Goal: Information Seeking & Learning: Learn about a topic

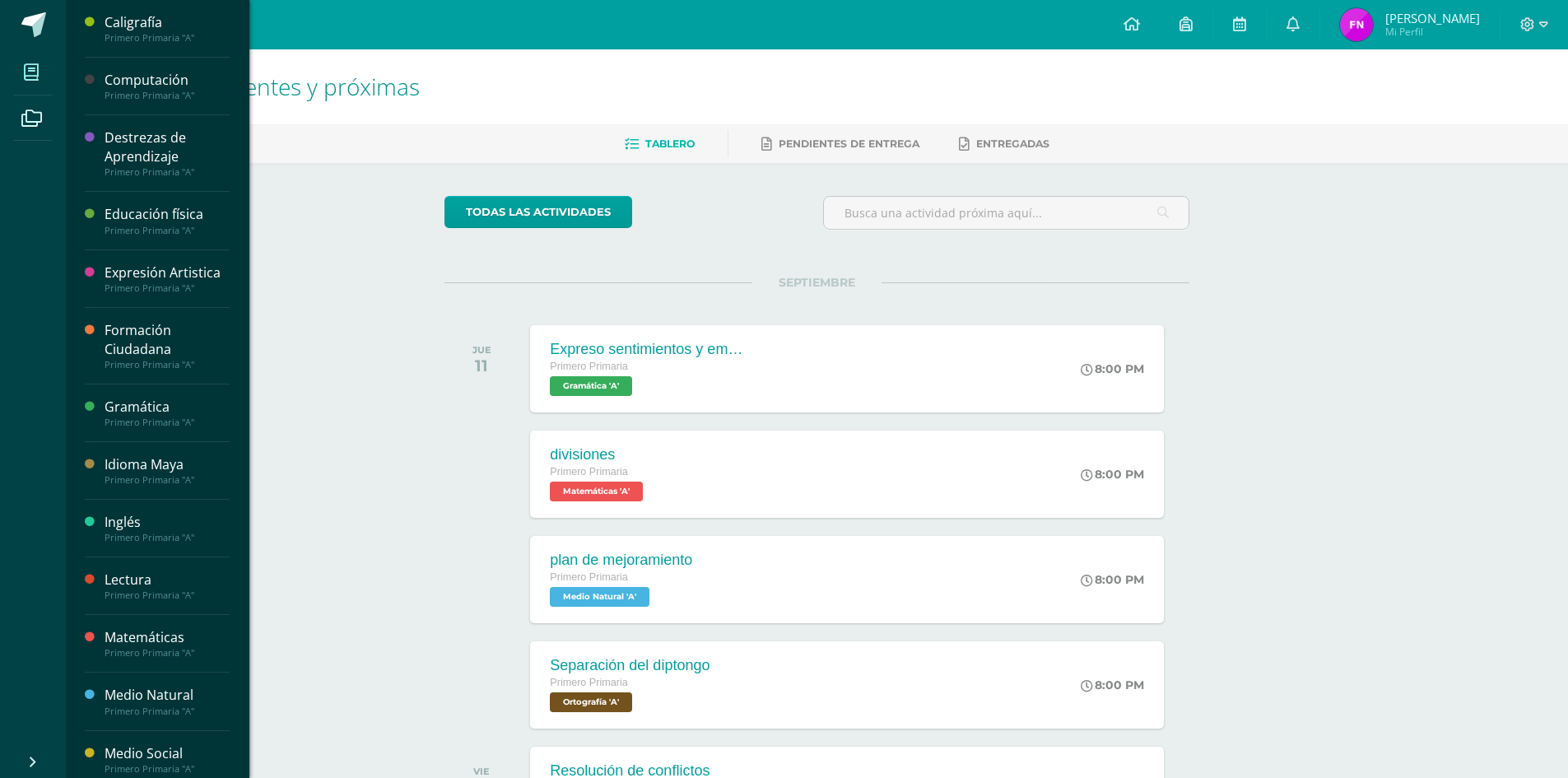
click at [46, 73] on span at bounding box center [31, 71] width 37 height 37
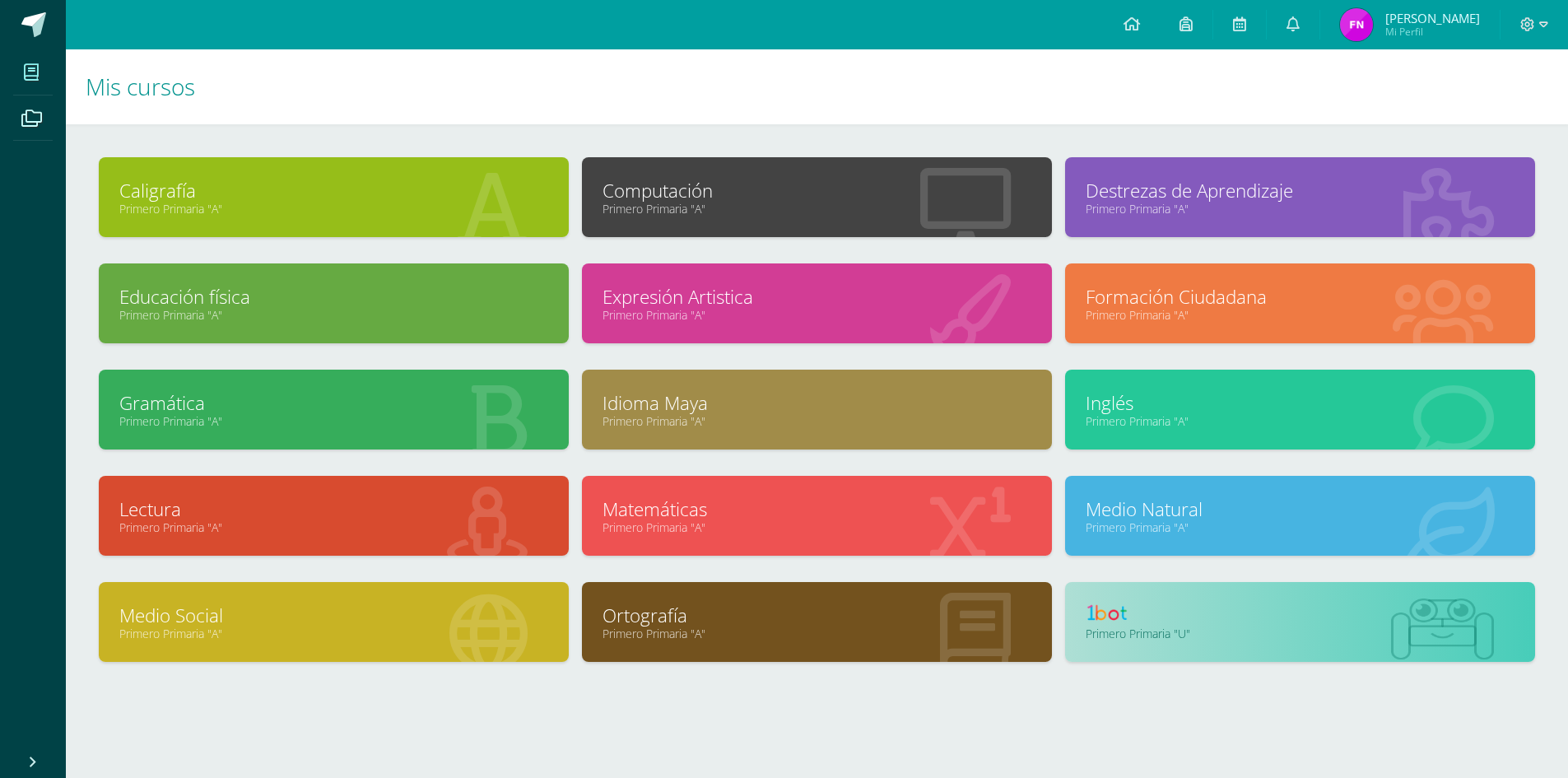
click at [1173, 605] on link at bounding box center [1299, 615] width 429 height 25
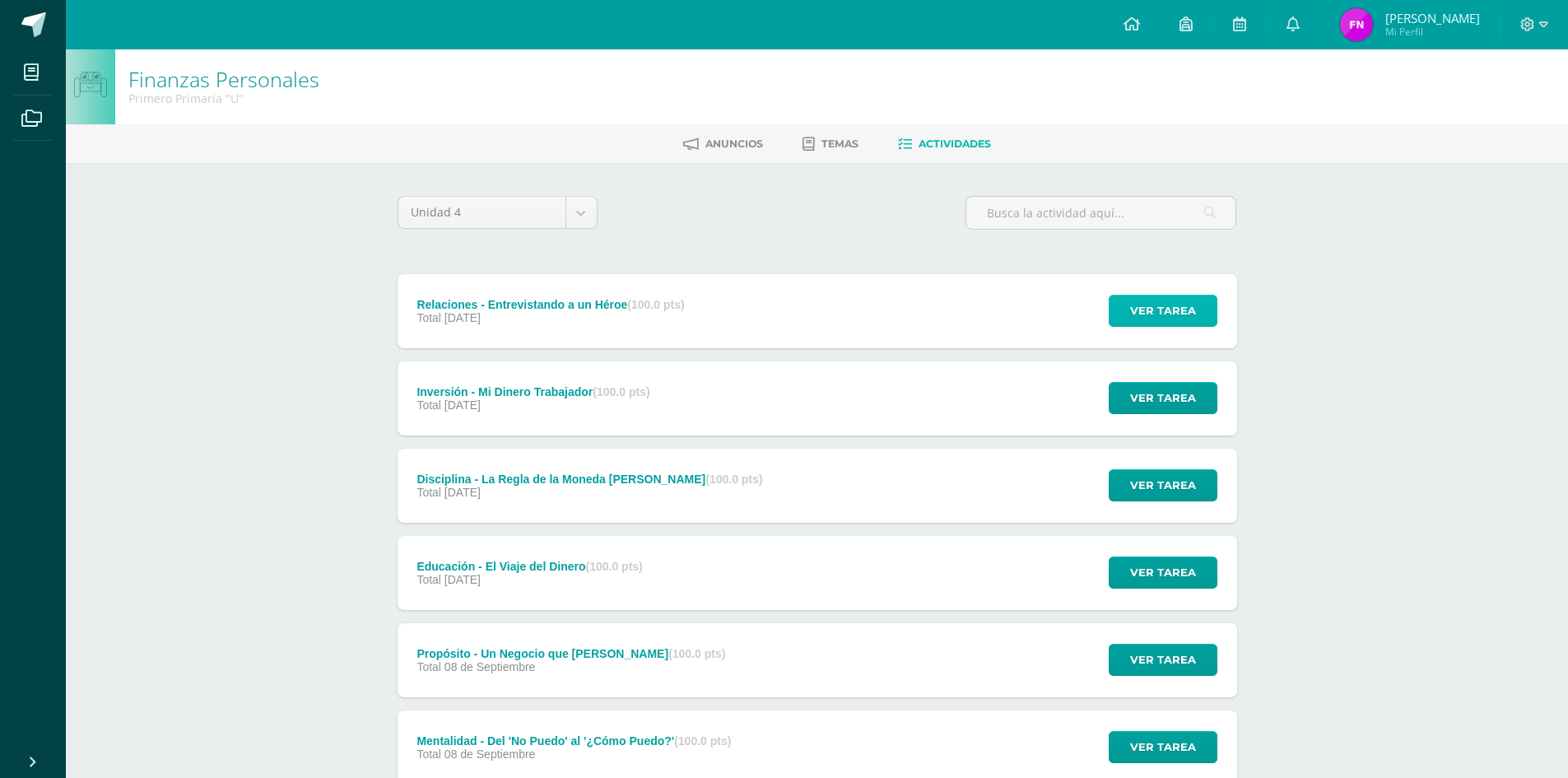
click at [1145, 314] on span "Ver tarea" at bounding box center [1163, 311] width 66 height 30
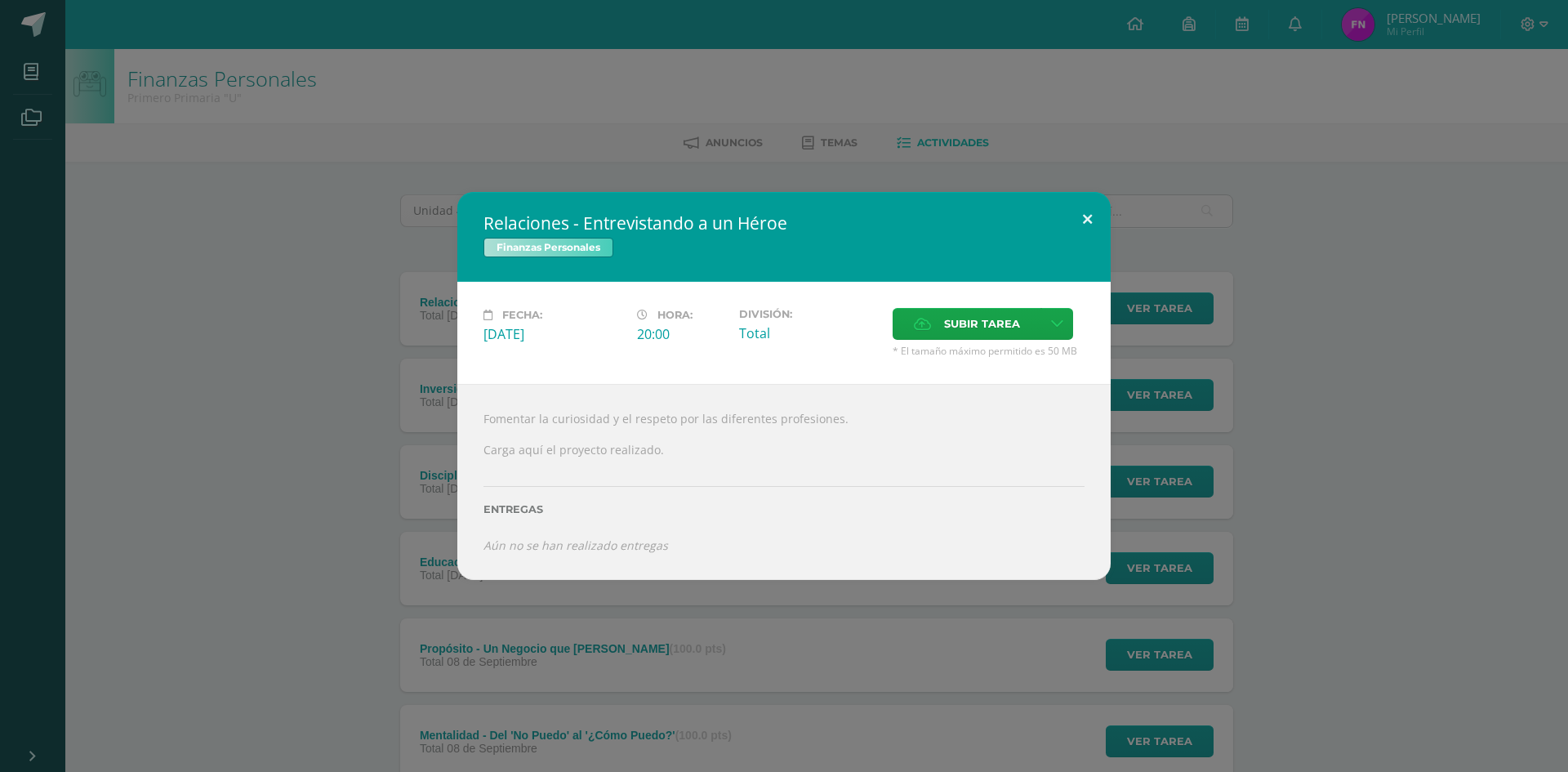
click at [1084, 221] on button at bounding box center [1087, 220] width 47 height 56
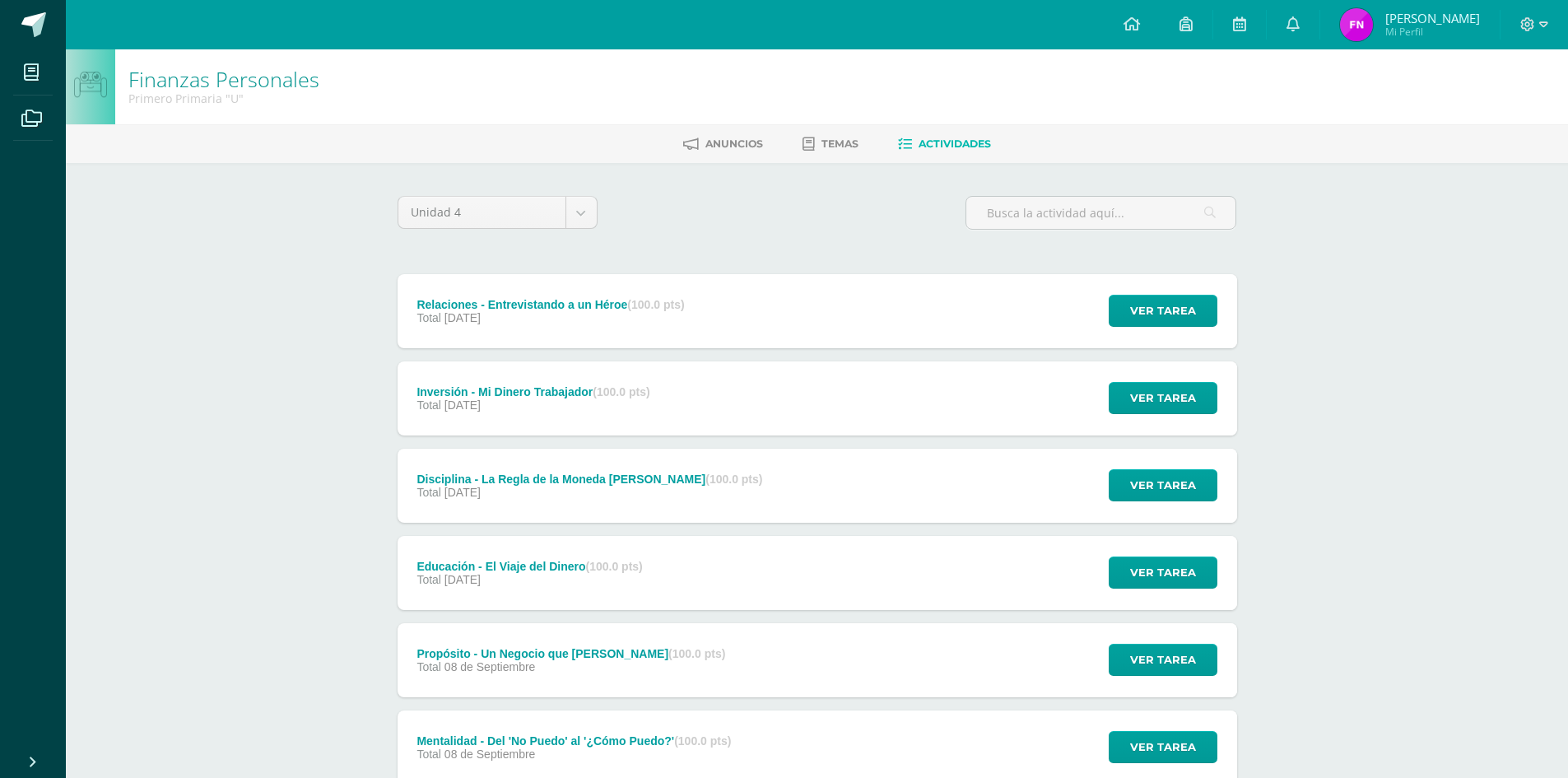
click at [828, 337] on div "Relaciones - Entrevistando a un Héroe (100.0 pts) Total 30 de Octubre Ver tarea…" at bounding box center [817, 311] width 839 height 74
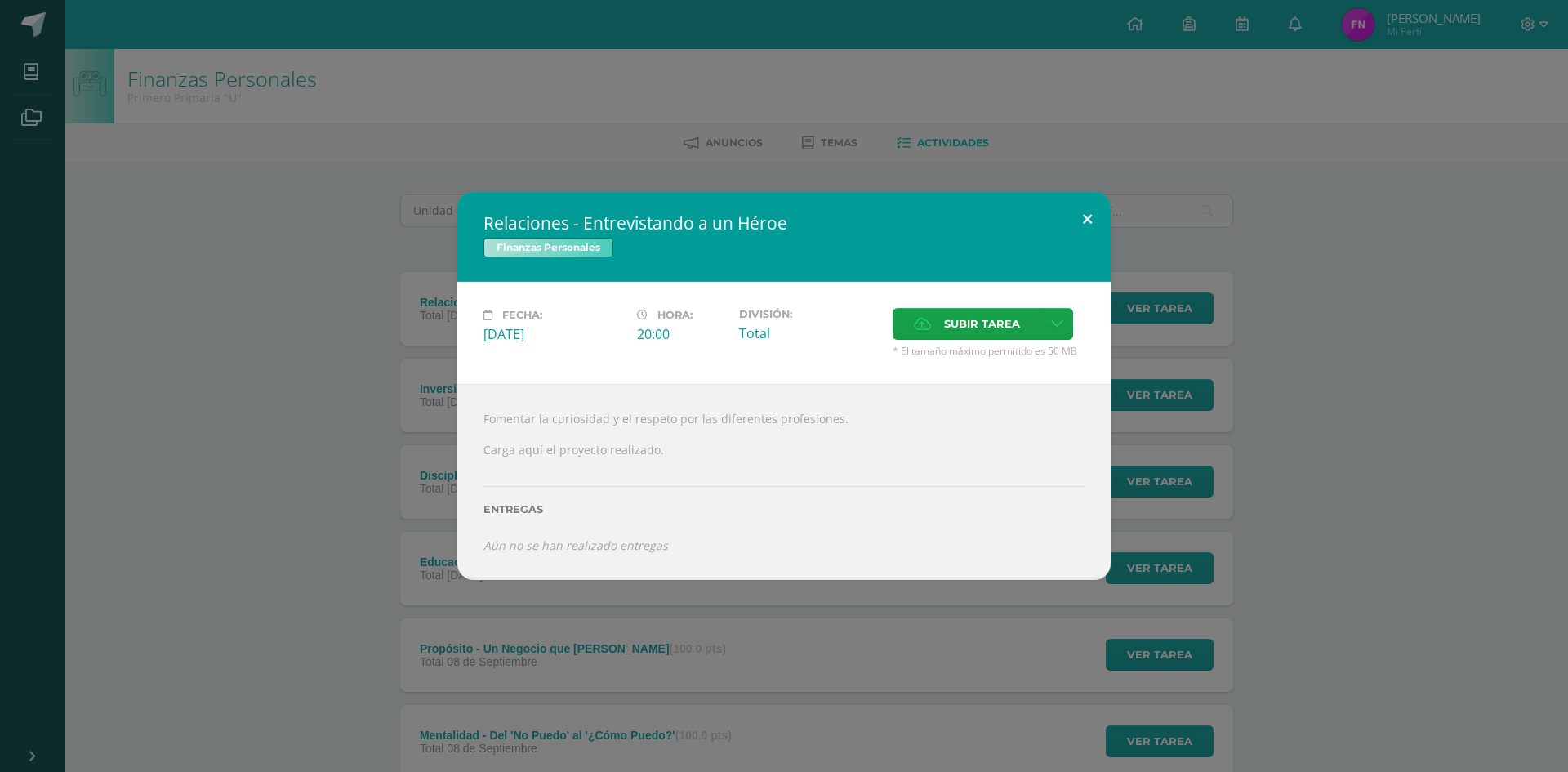
click at [1090, 217] on button at bounding box center [1087, 220] width 47 height 56
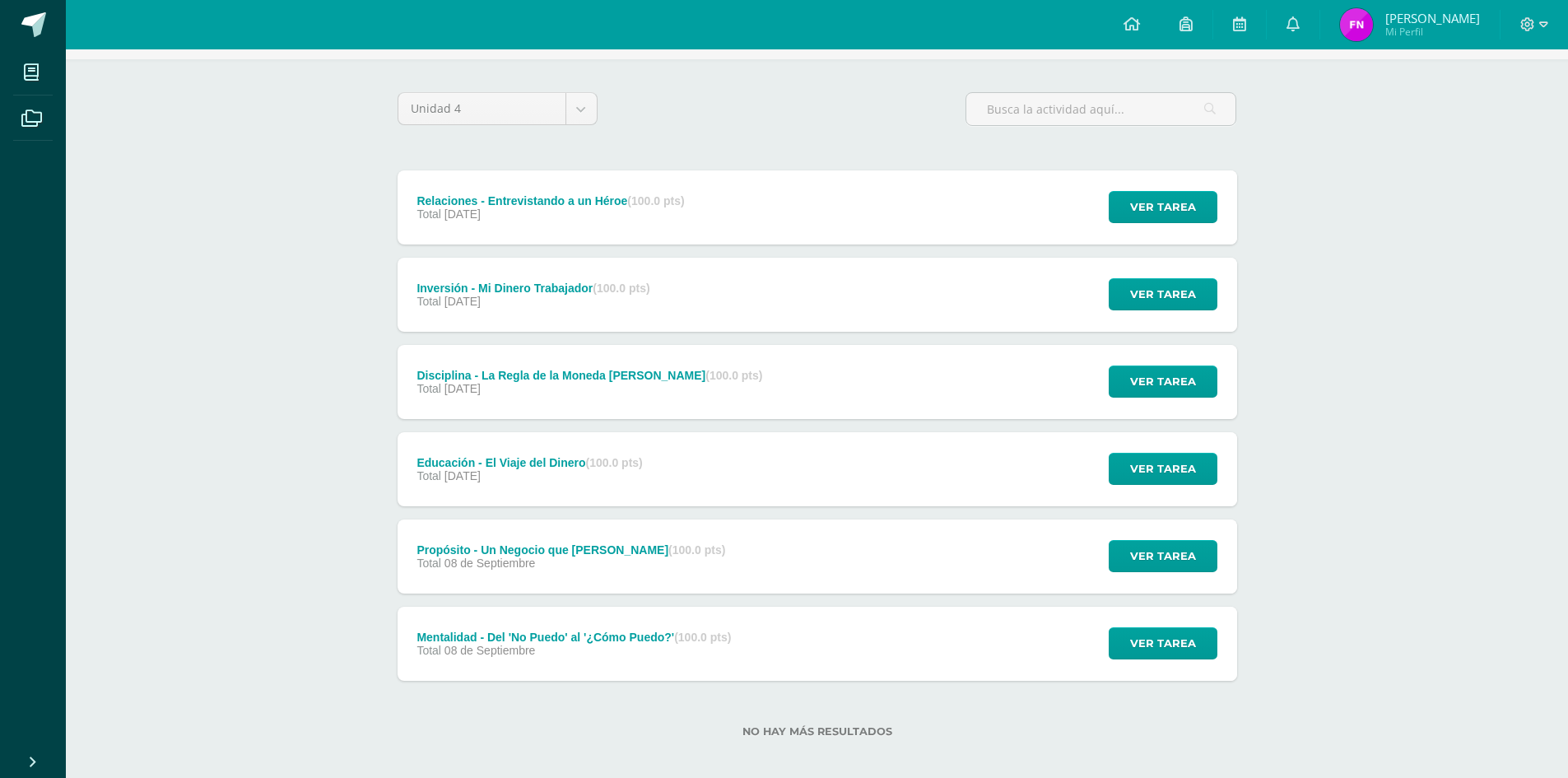
scroll to position [116, 0]
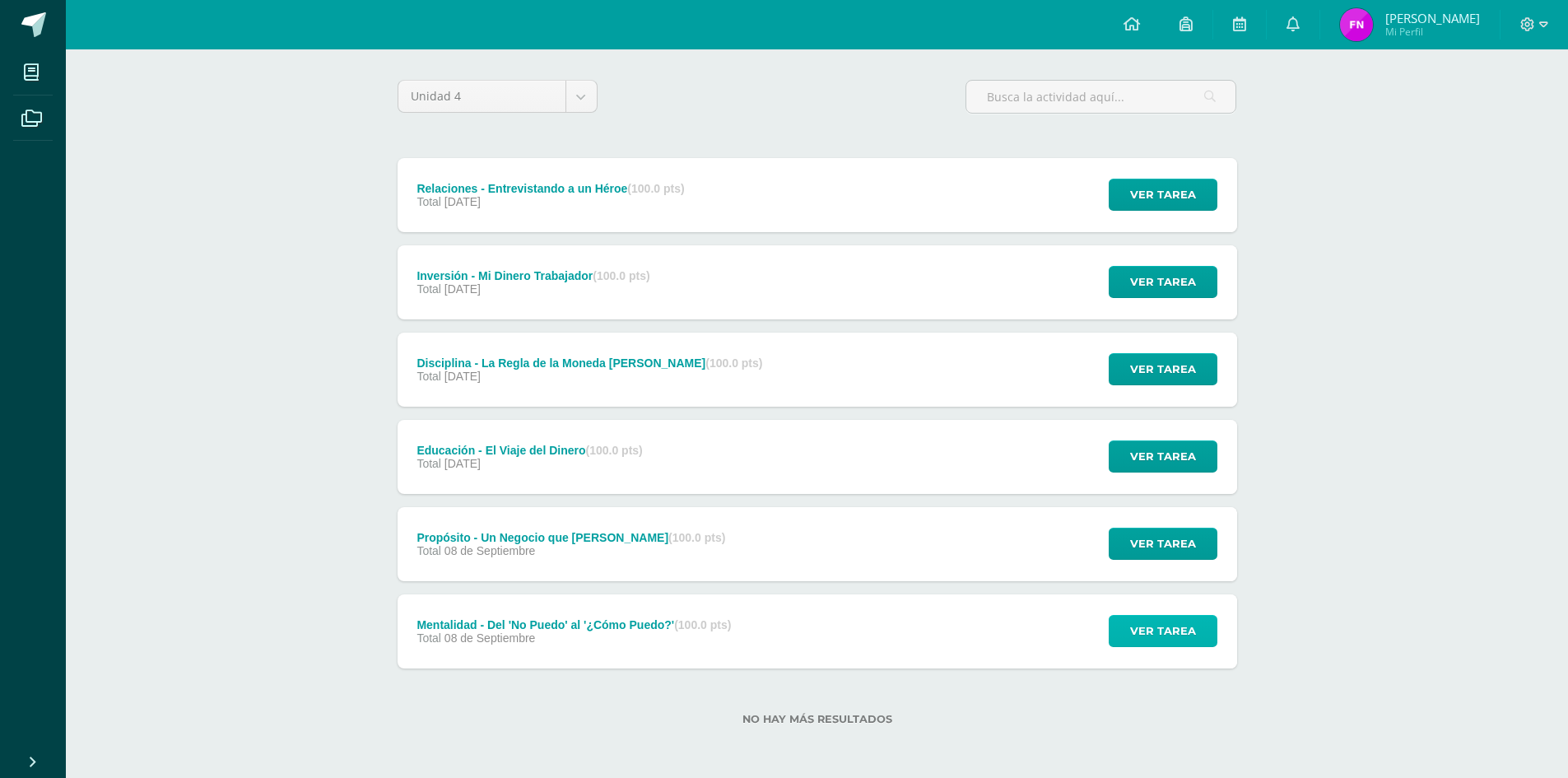
click at [1155, 629] on span "Ver tarea" at bounding box center [1163, 631] width 66 height 30
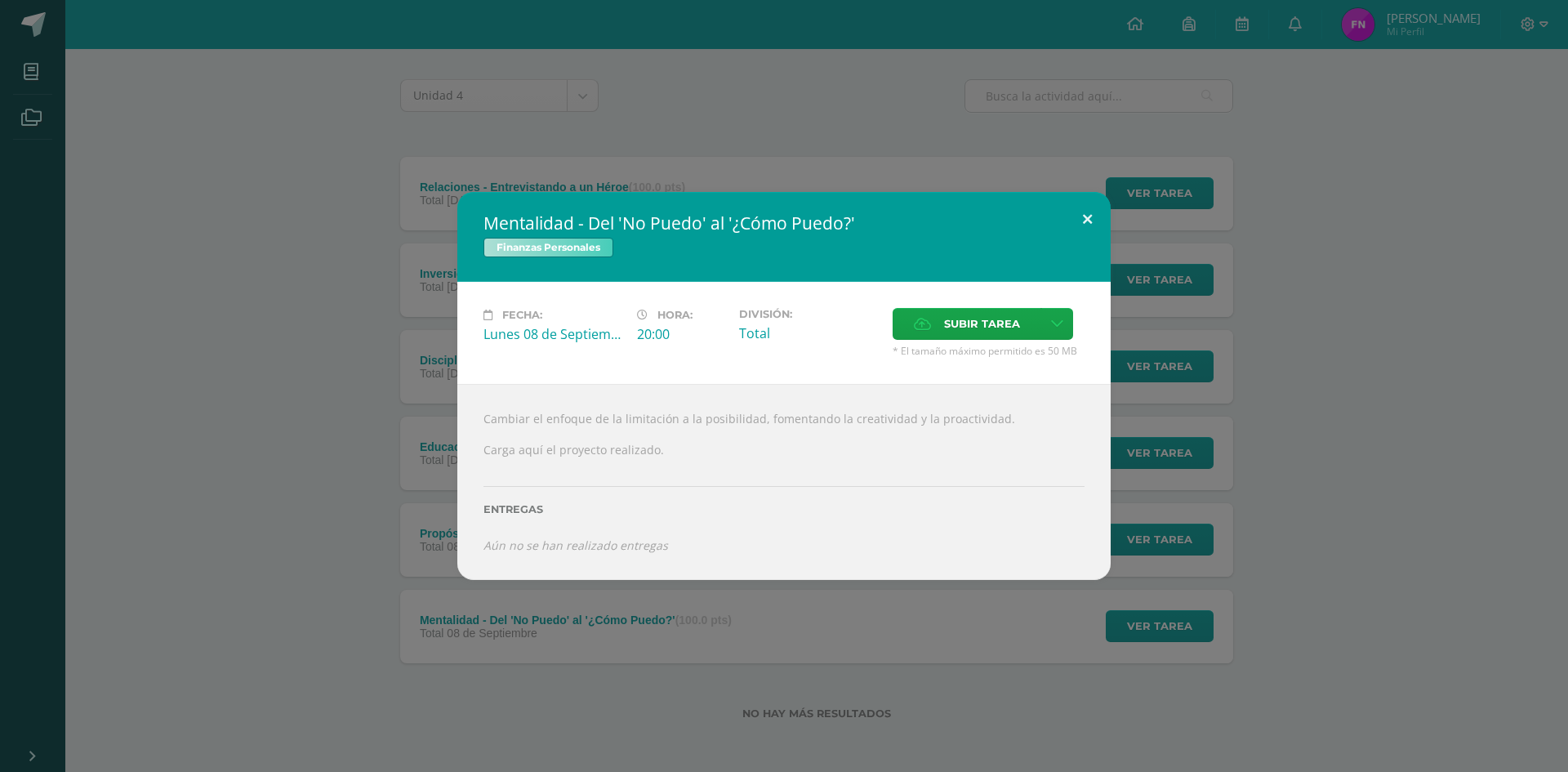
drag, startPoint x: 1083, startPoint y: 219, endPoint x: 1076, endPoint y: 224, distance: 8.6
click at [1083, 219] on button at bounding box center [1087, 220] width 47 height 56
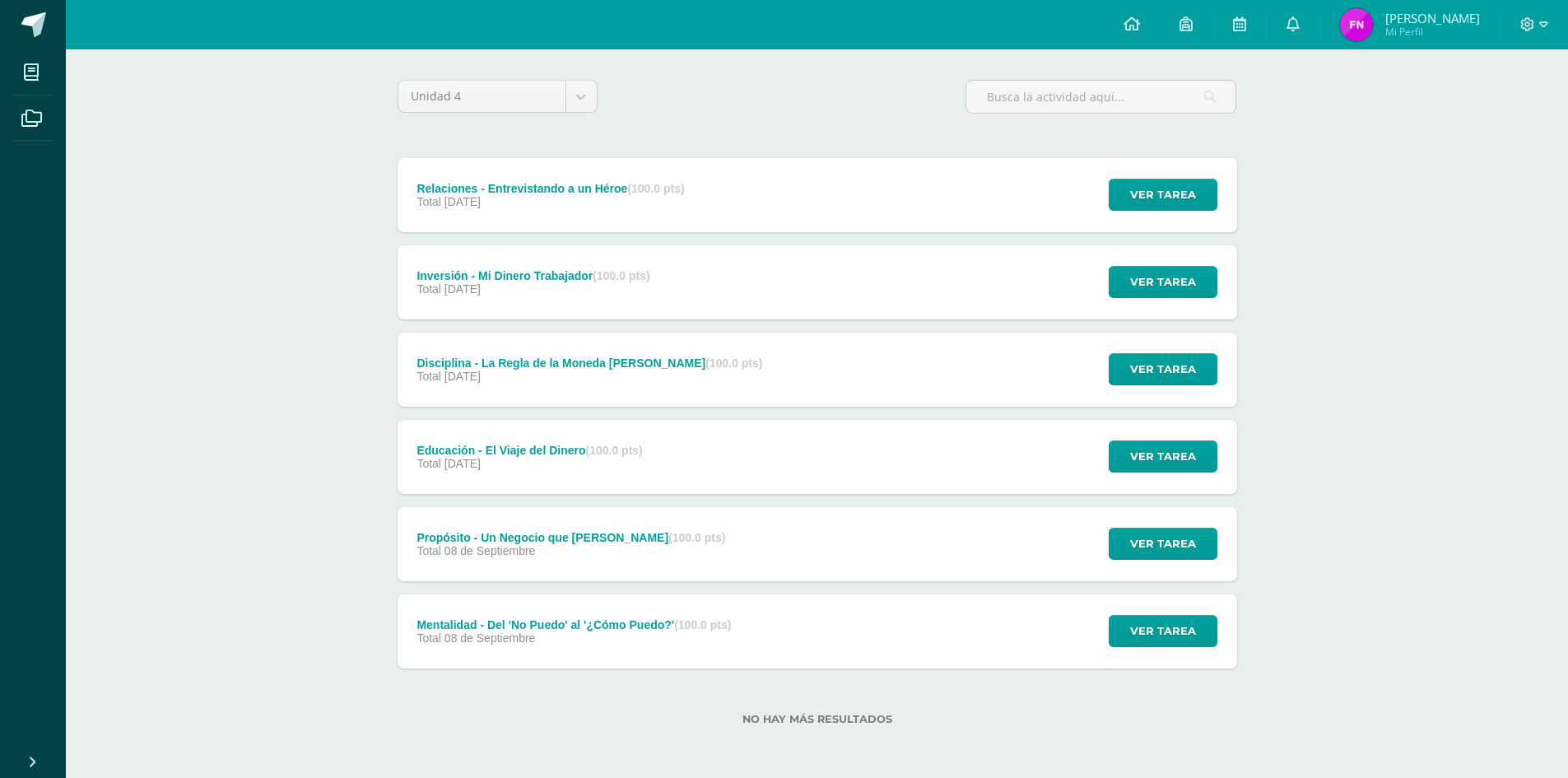
click at [577, 618] on div "Mentalidad - Del 'No Puedo' al '¿Cómo Puedo?' (100.0 pts)" at bounding box center [574, 624] width 315 height 13
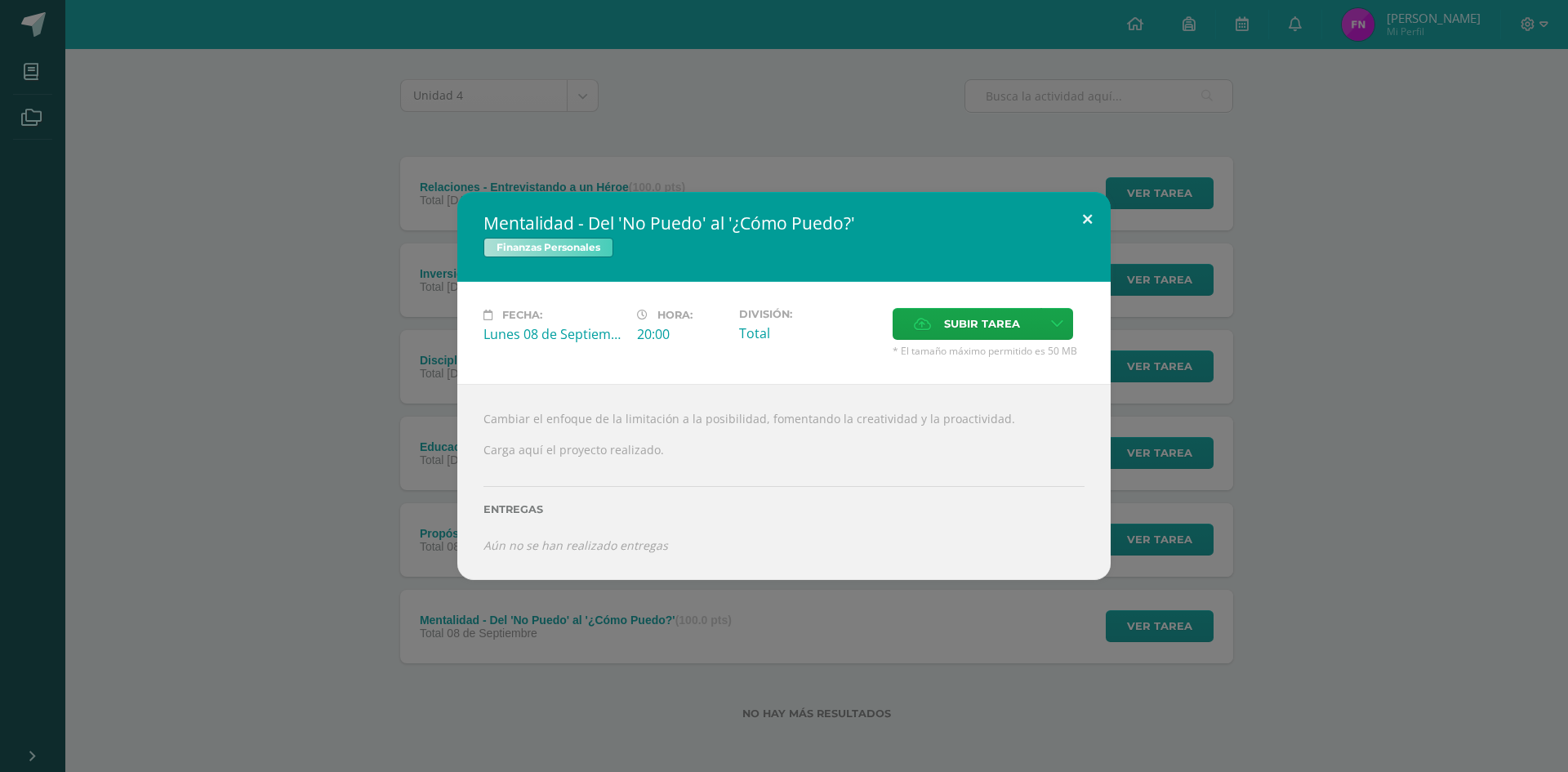
click at [1095, 219] on button at bounding box center [1087, 220] width 47 height 56
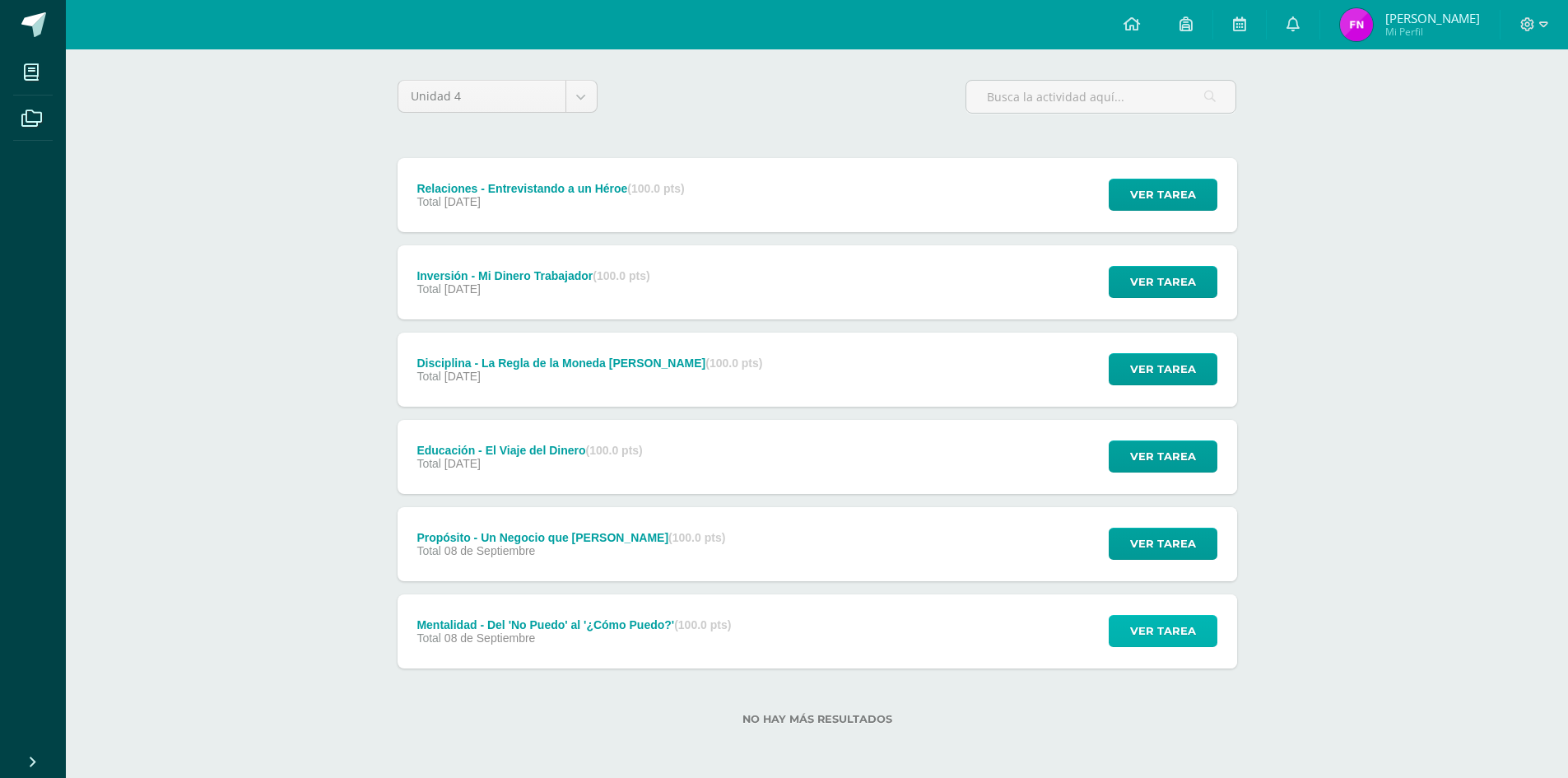
click at [1160, 626] on span "Ver tarea" at bounding box center [1163, 631] width 66 height 30
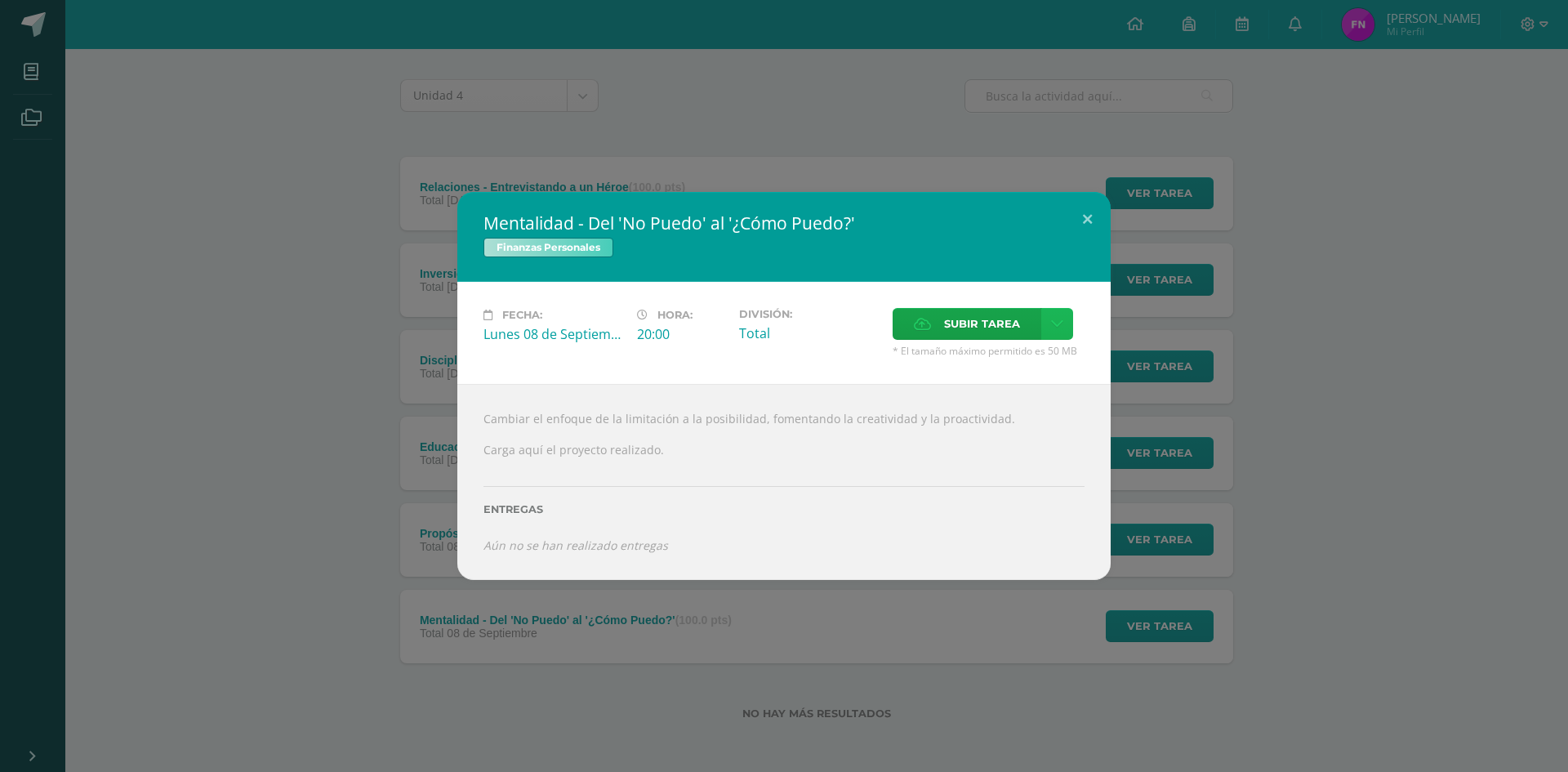
click at [1069, 325] on link at bounding box center [1057, 324] width 32 height 32
click at [1029, 357] on link "Subir enlace" at bounding box center [1000, 359] width 163 height 25
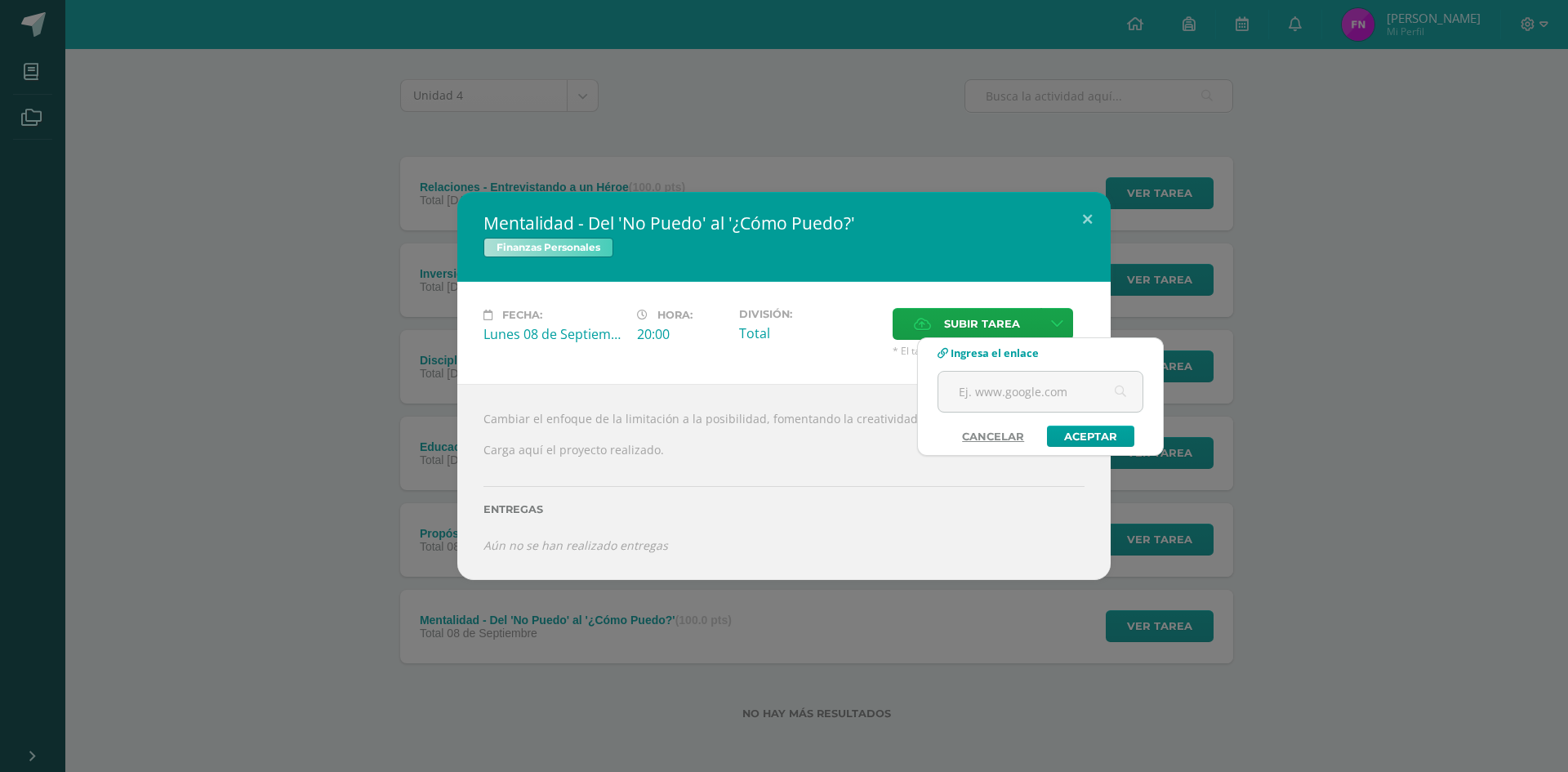
click at [979, 443] on link "Cancelar" at bounding box center [993, 436] width 95 height 21
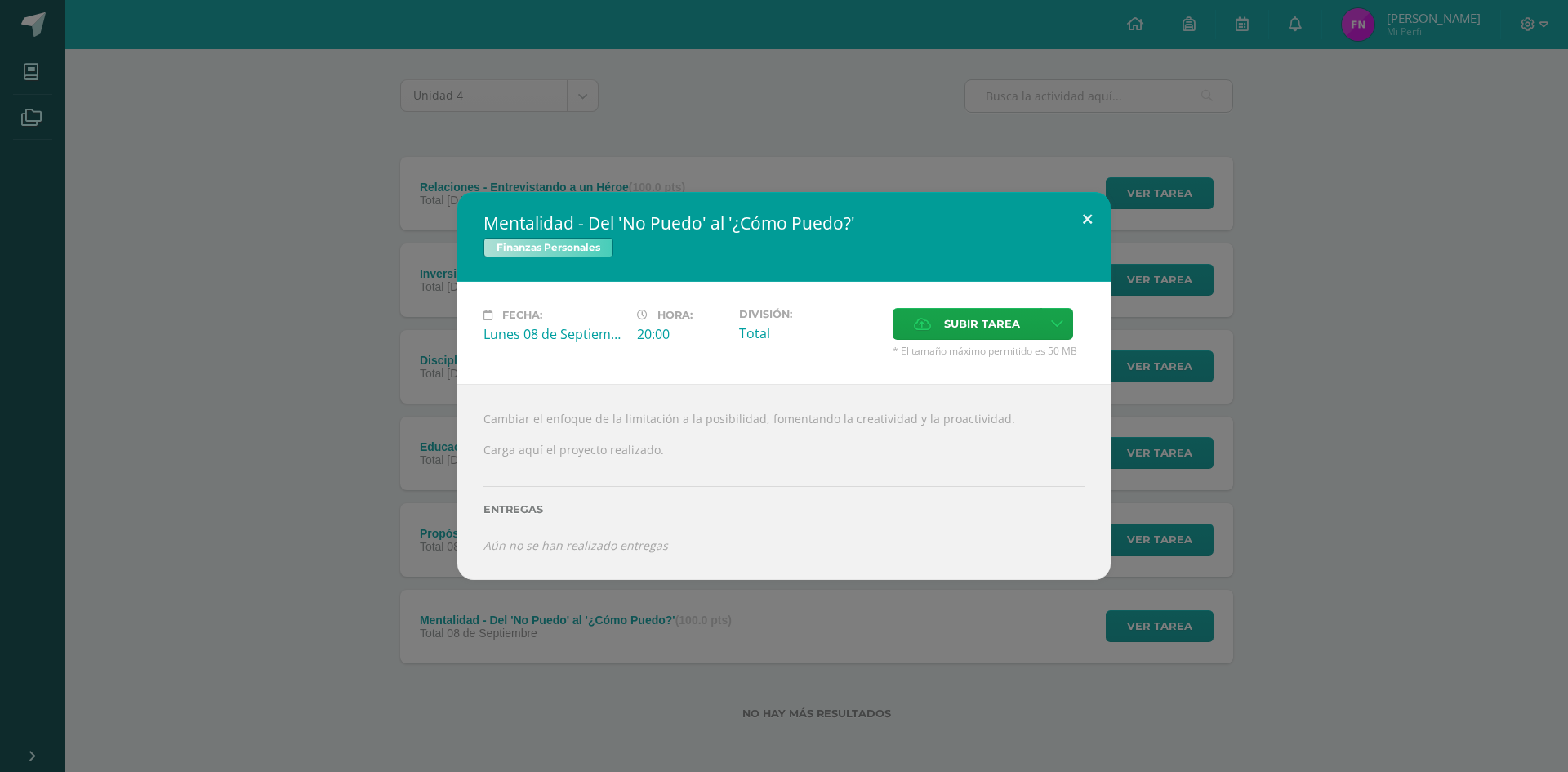
click at [1083, 219] on button at bounding box center [1087, 220] width 47 height 56
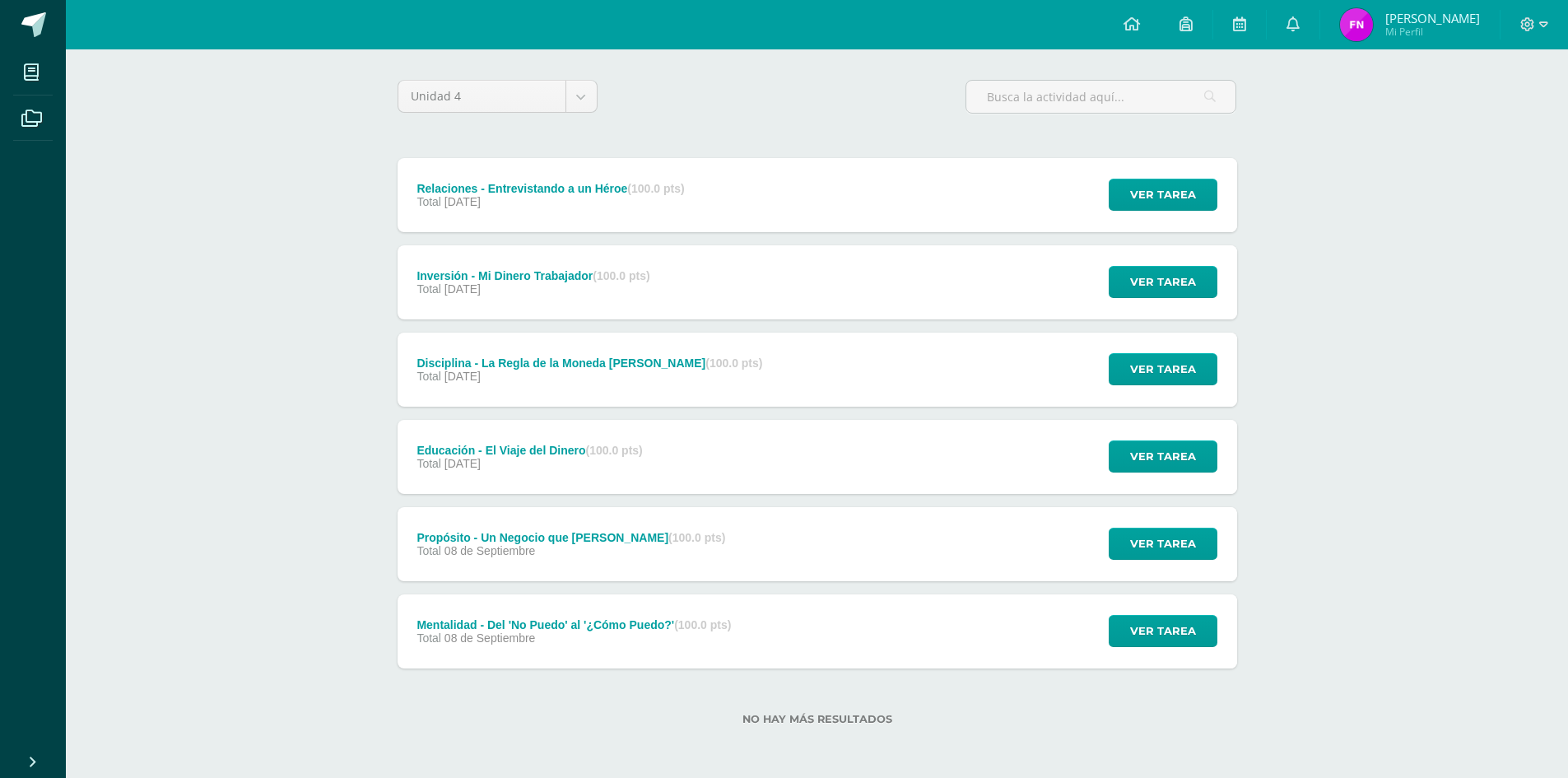
click at [595, 618] on div "Mentalidad - Del 'No Puedo' al '¿Cómo Puedo?' (100.0 pts)" at bounding box center [574, 624] width 315 height 13
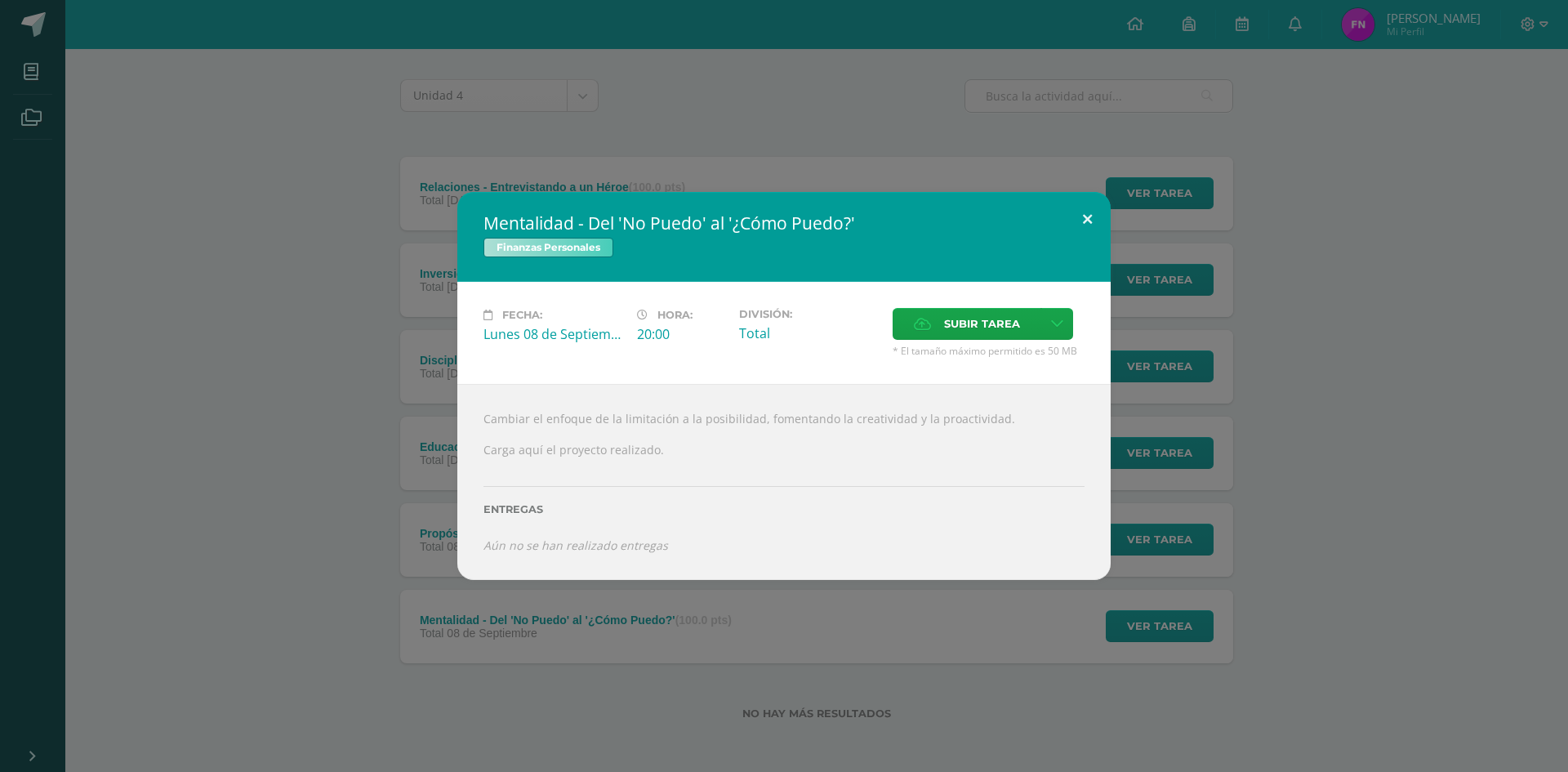
drag, startPoint x: 1086, startPoint y: 228, endPoint x: 1072, endPoint y: 286, distance: 59.7
click at [1086, 228] on button at bounding box center [1087, 220] width 47 height 56
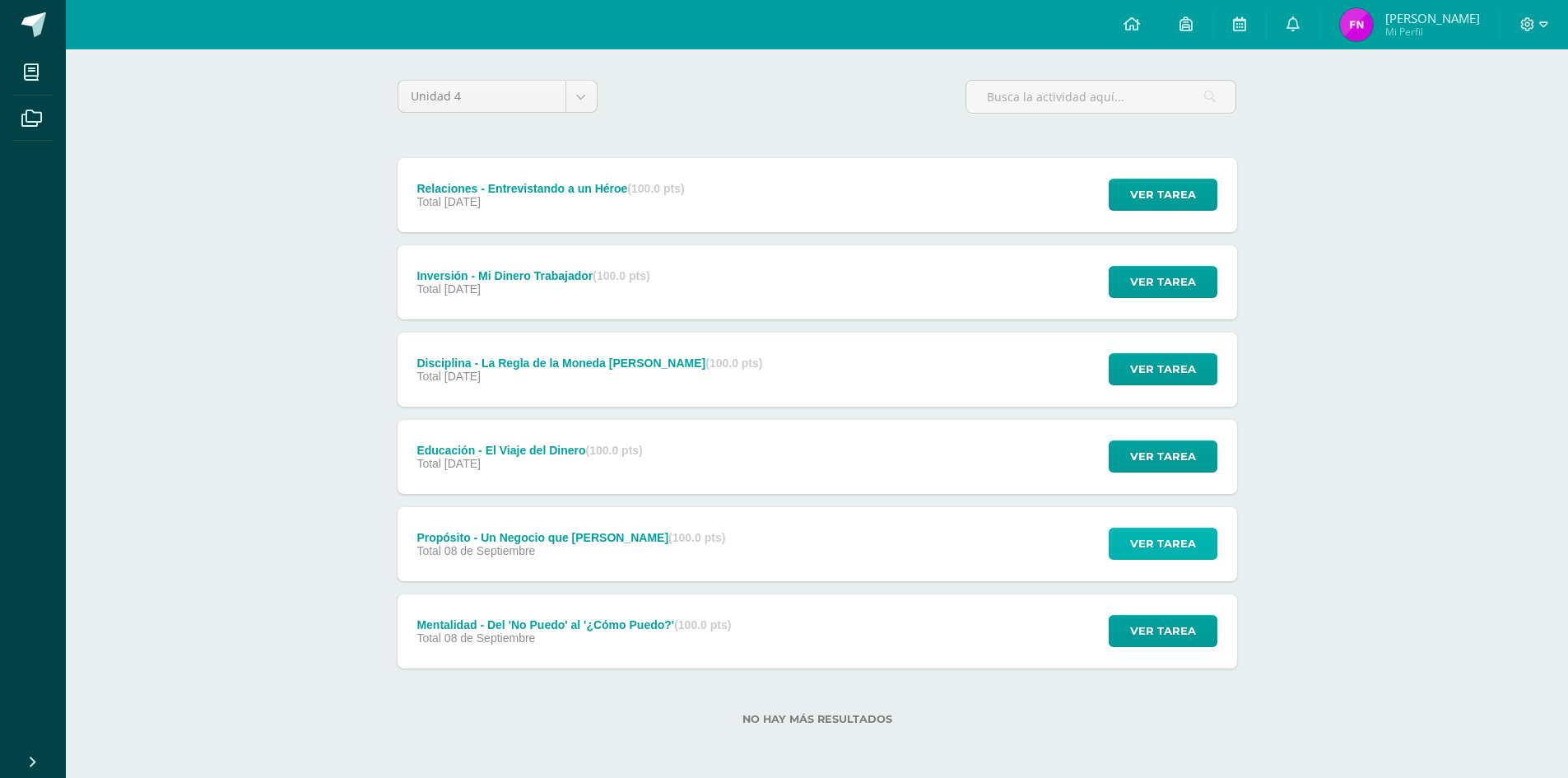
click at [1148, 549] on span "Ver tarea" at bounding box center [1163, 543] width 66 height 30
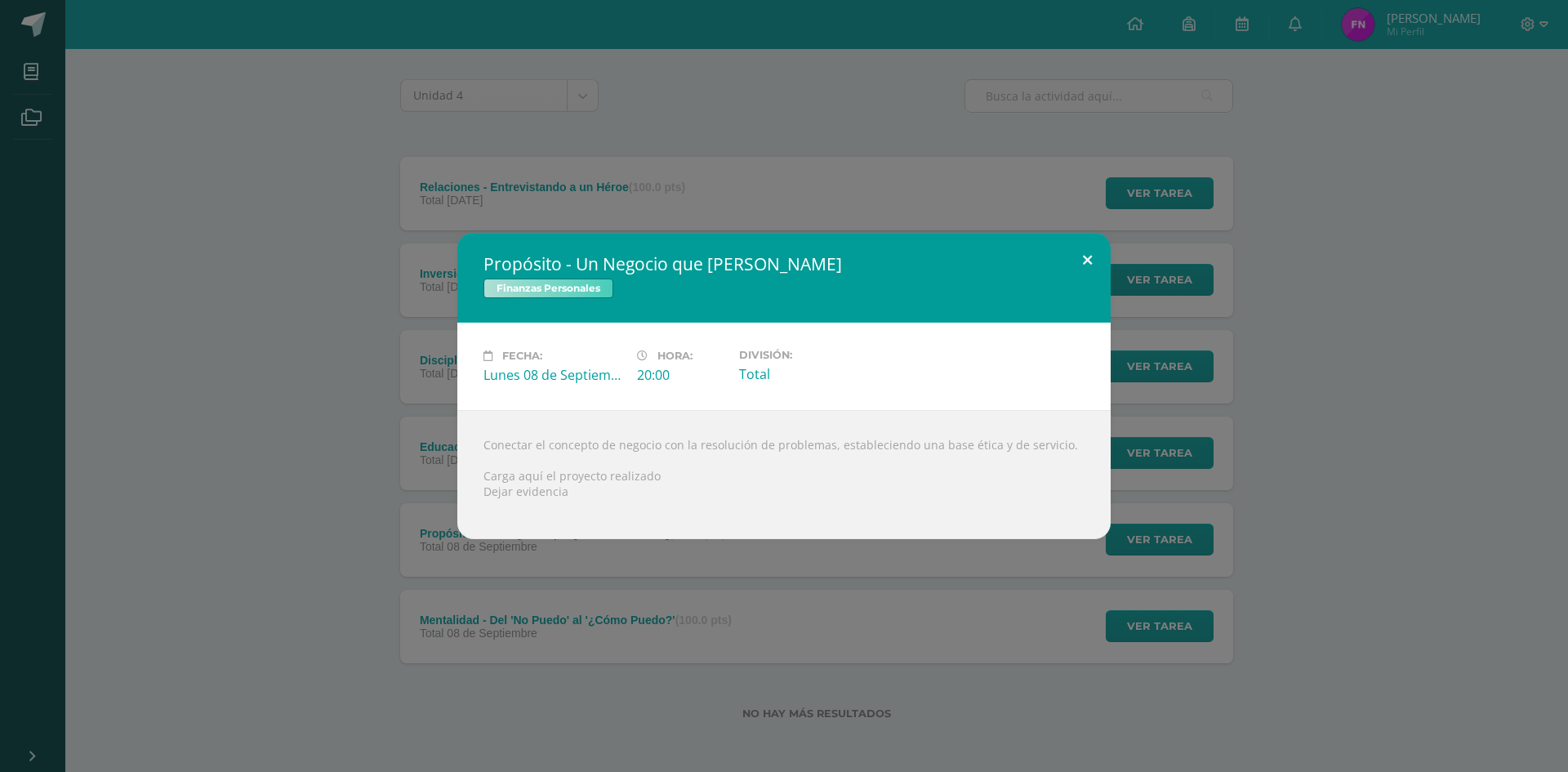
click at [1082, 259] on button at bounding box center [1087, 261] width 47 height 56
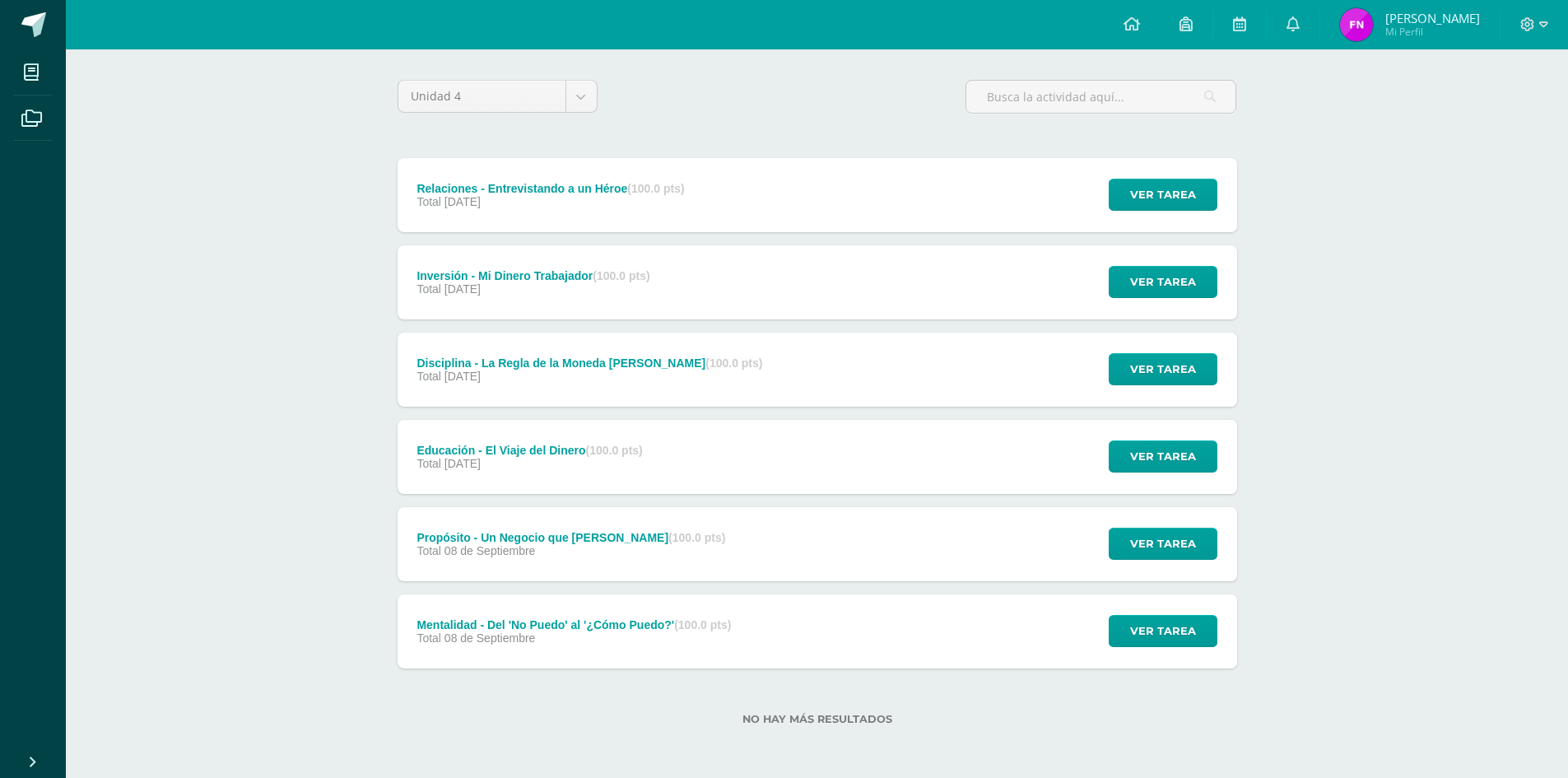
click at [718, 465] on div "Educación - El Viaje del Dinero (100.0 pts) Total 27 de Octubre Ver tarea Educa…" at bounding box center [817, 456] width 839 height 74
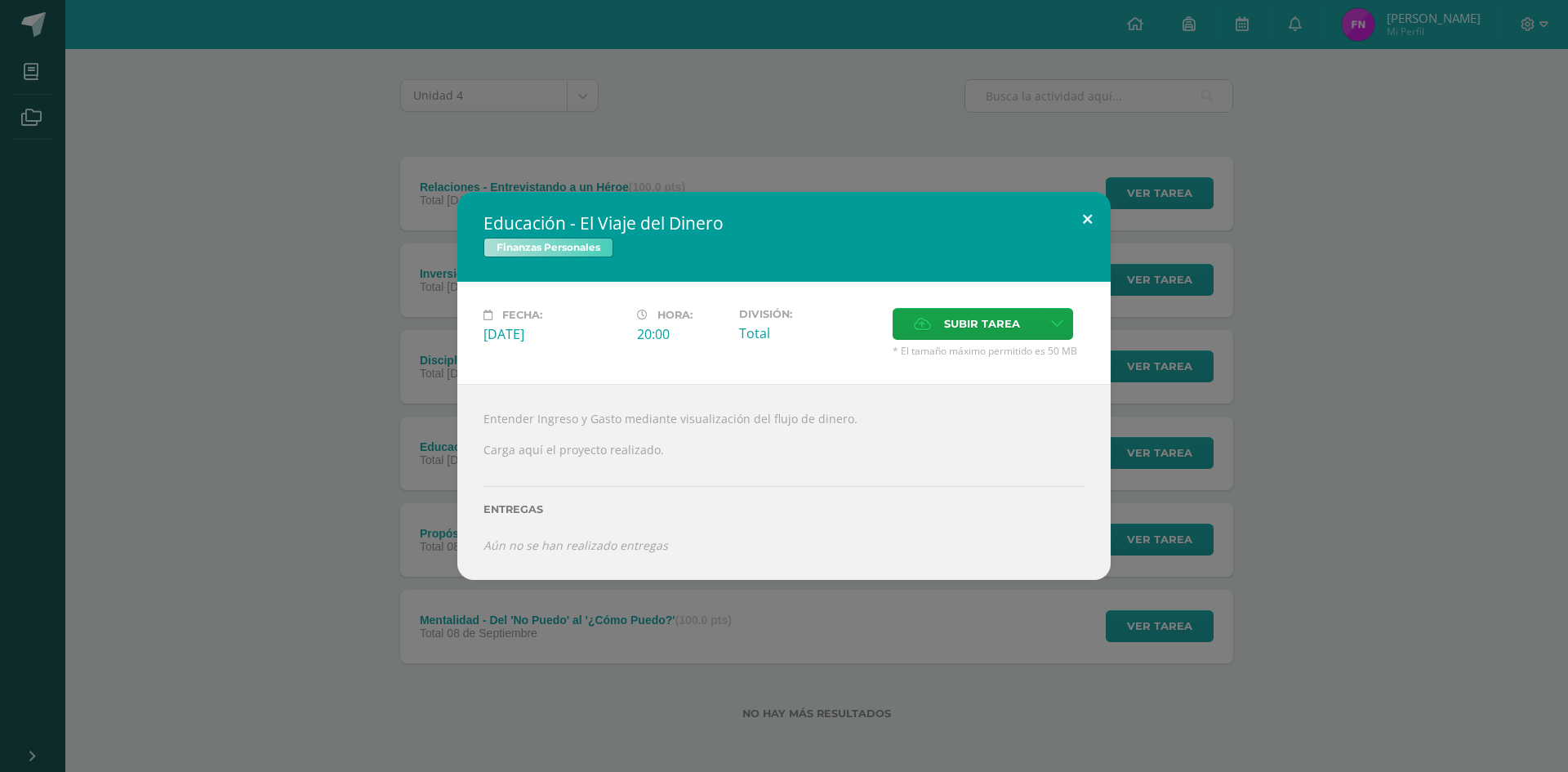
click at [1077, 220] on button at bounding box center [1087, 220] width 47 height 56
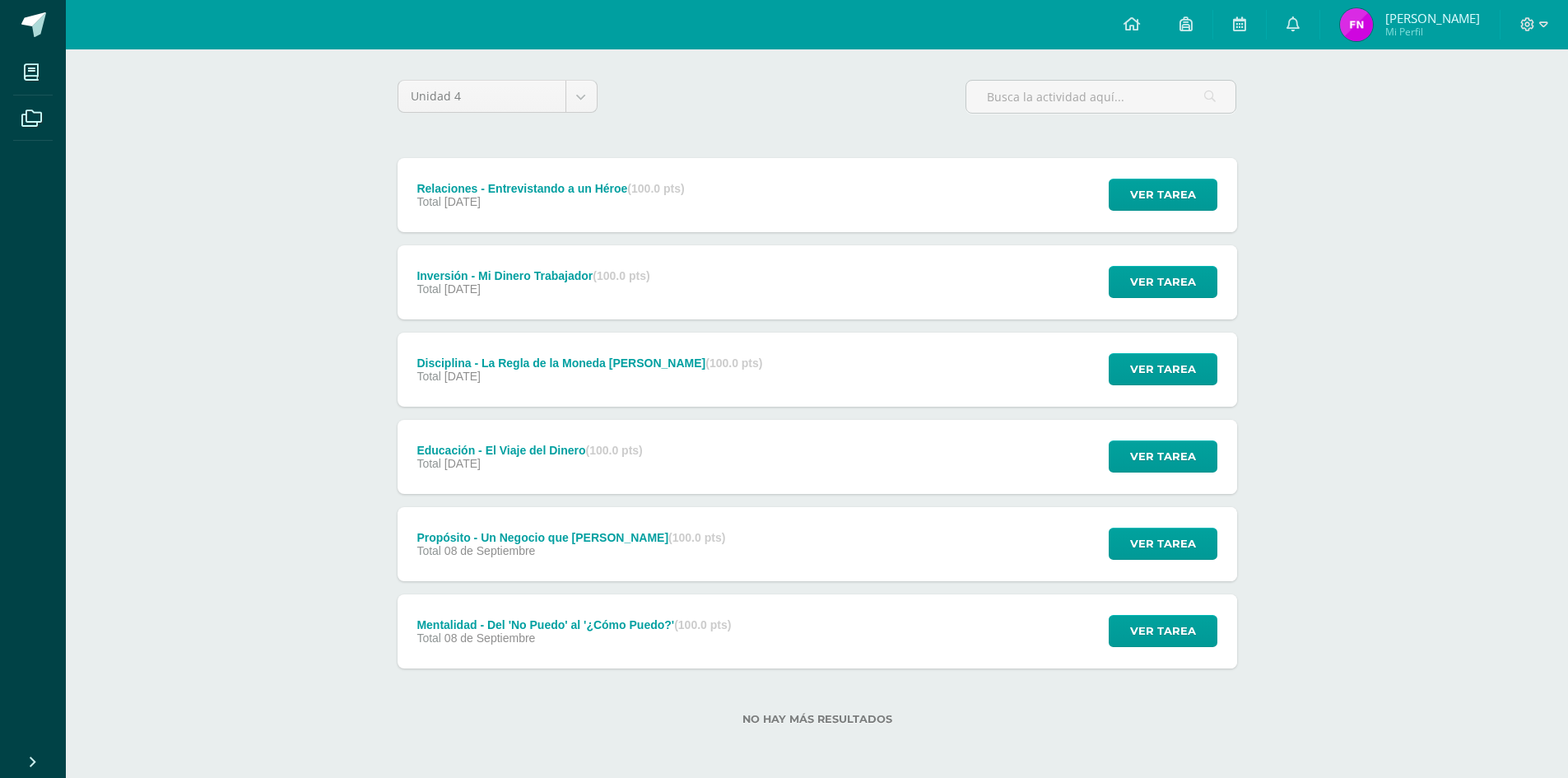
click at [923, 618] on div "Mentalidad - Del 'No Puedo' al '¿Cómo Puedo?' (100.0 pts) Total 08 de Septiembr…" at bounding box center [817, 631] width 839 height 74
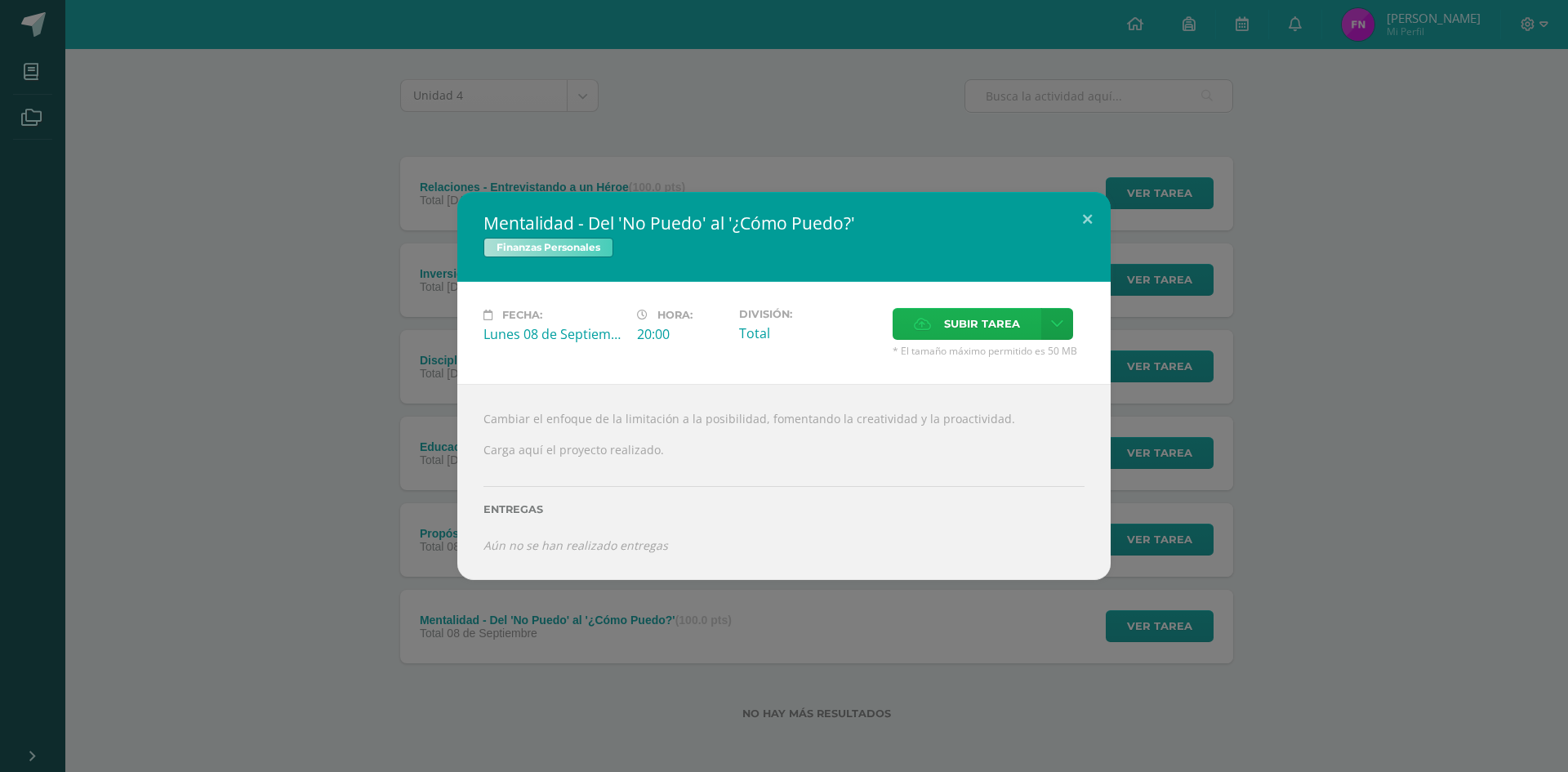
click at [1025, 334] on label "Subir tarea" at bounding box center [967, 324] width 149 height 32
click at [0, 0] on input "Subir tarea" at bounding box center [0, 0] width 0 height 0
click at [1054, 320] on icon at bounding box center [1057, 323] width 12 height 14
click at [1006, 348] on link "Subir enlace" at bounding box center [1000, 359] width 163 height 25
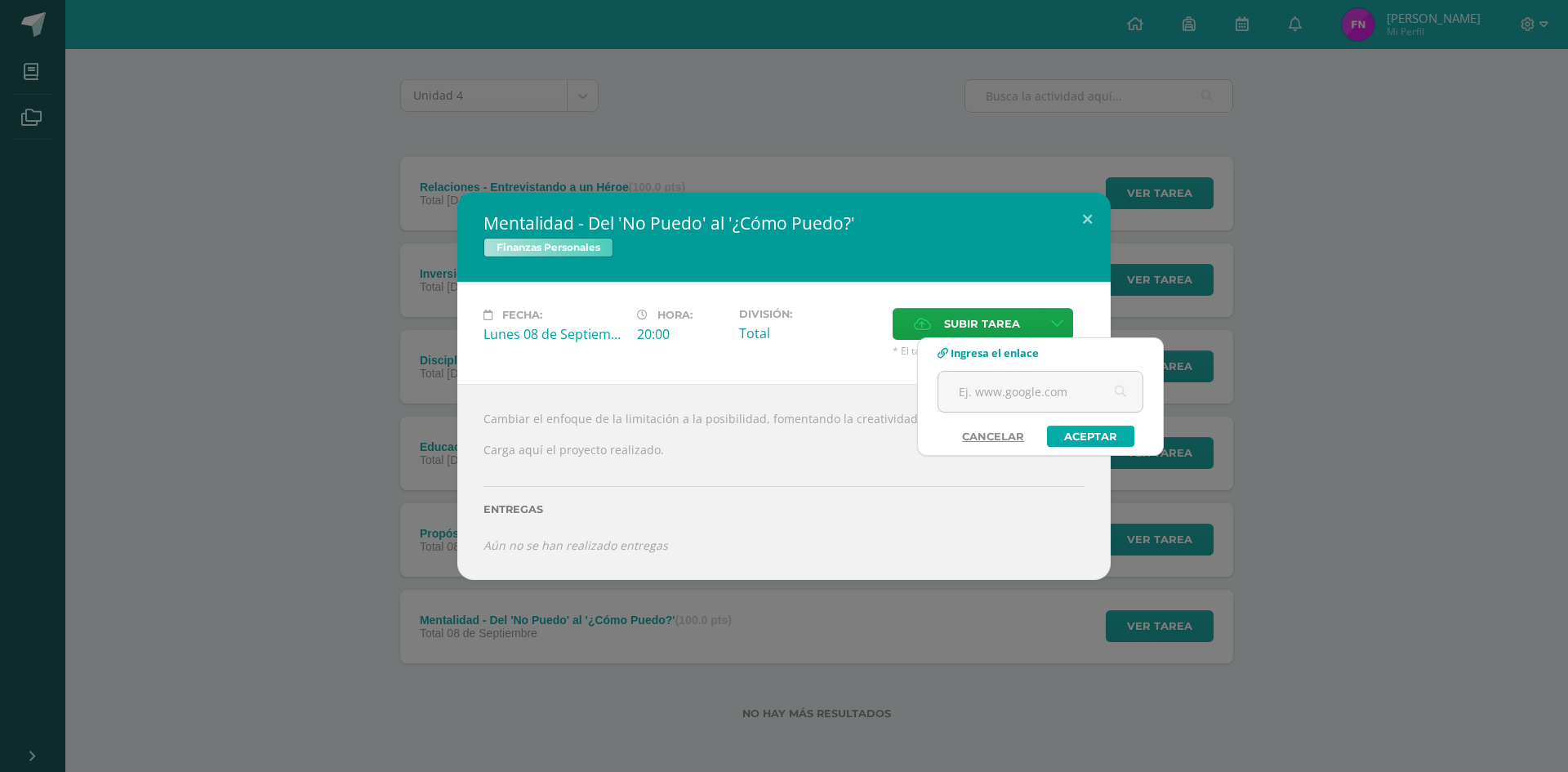
click at [1084, 433] on link "Aceptar" at bounding box center [1091, 436] width 88 height 21
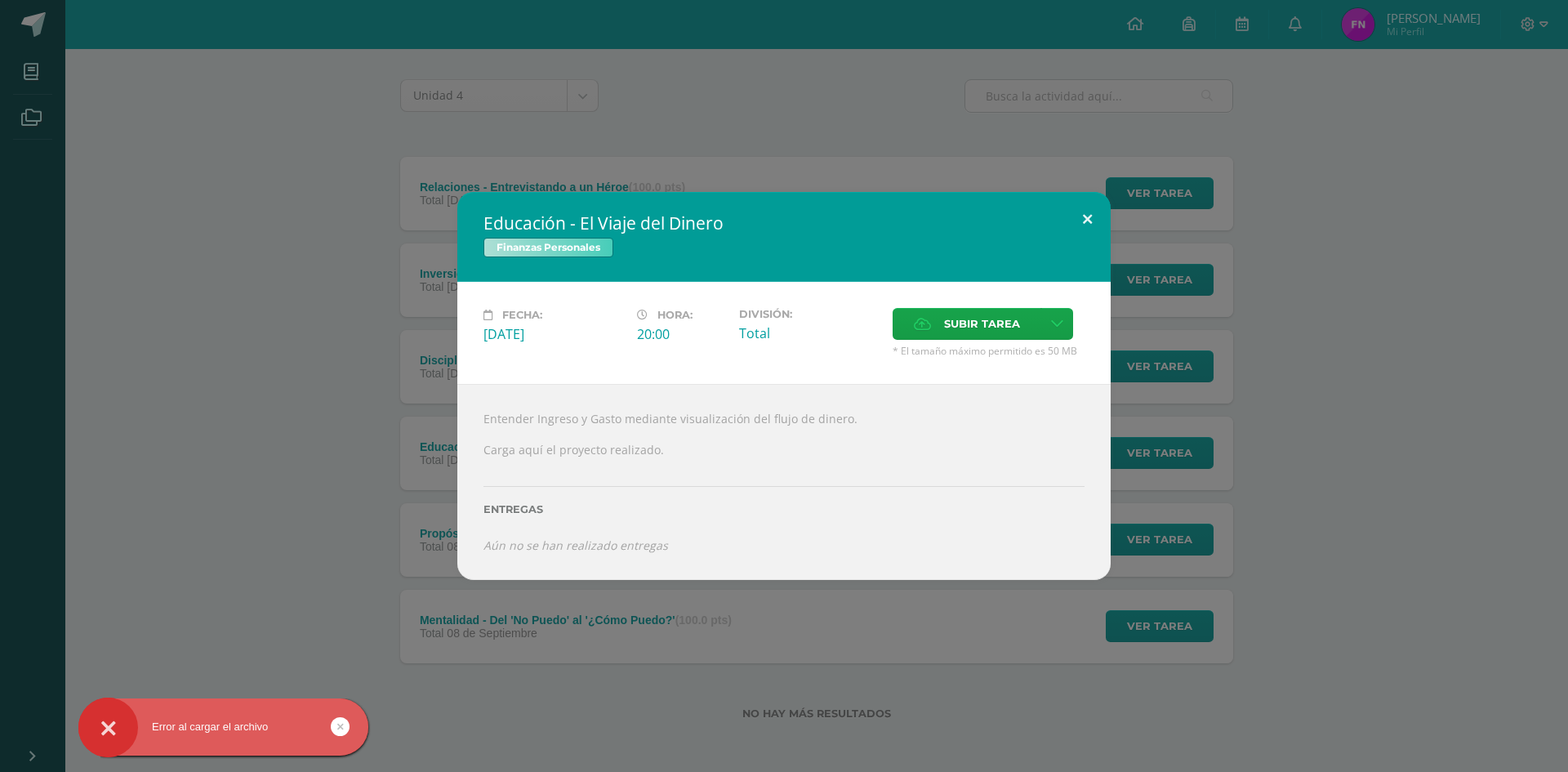
click at [1084, 223] on button at bounding box center [1087, 220] width 47 height 56
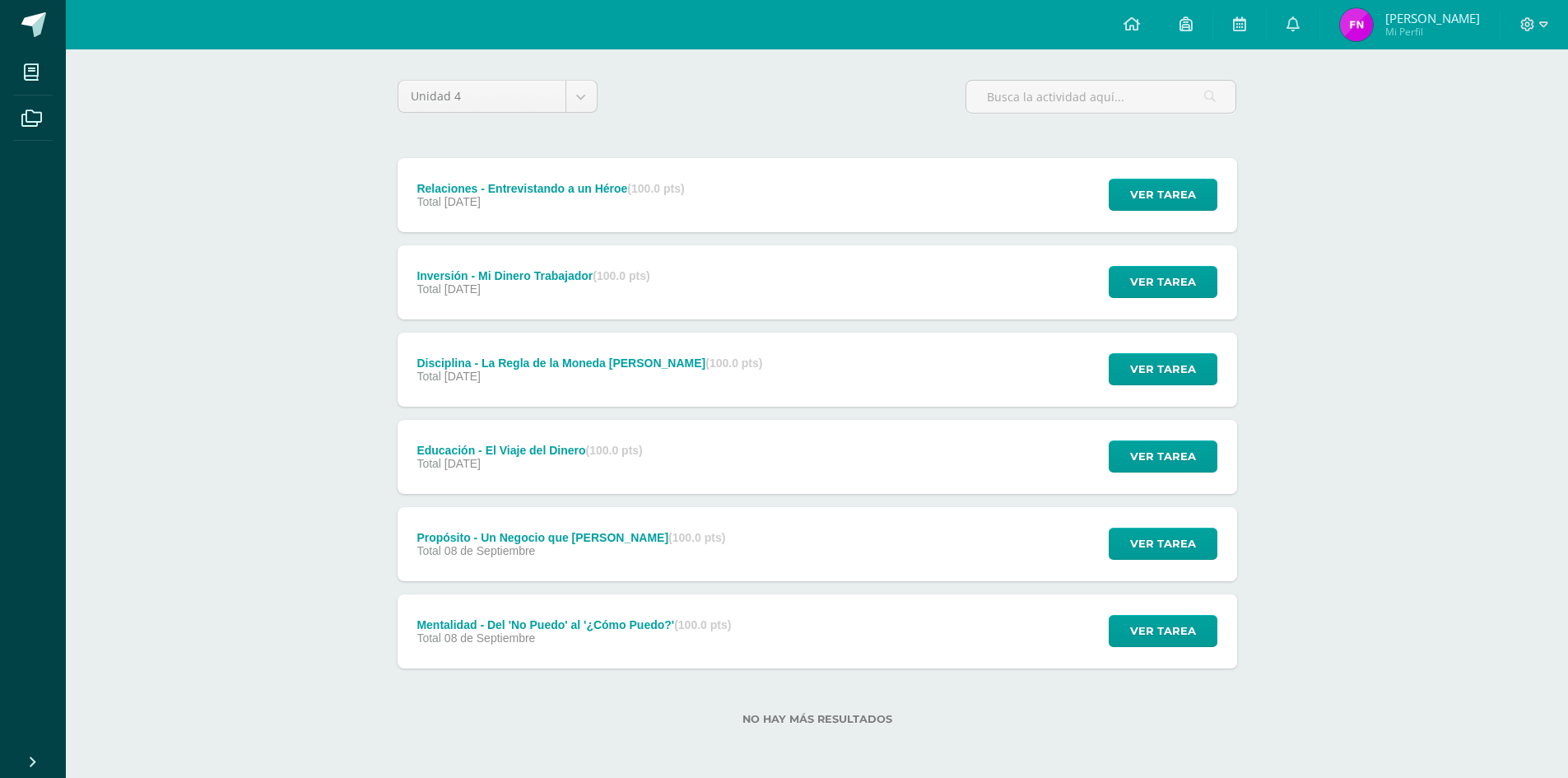
scroll to position [0, 0]
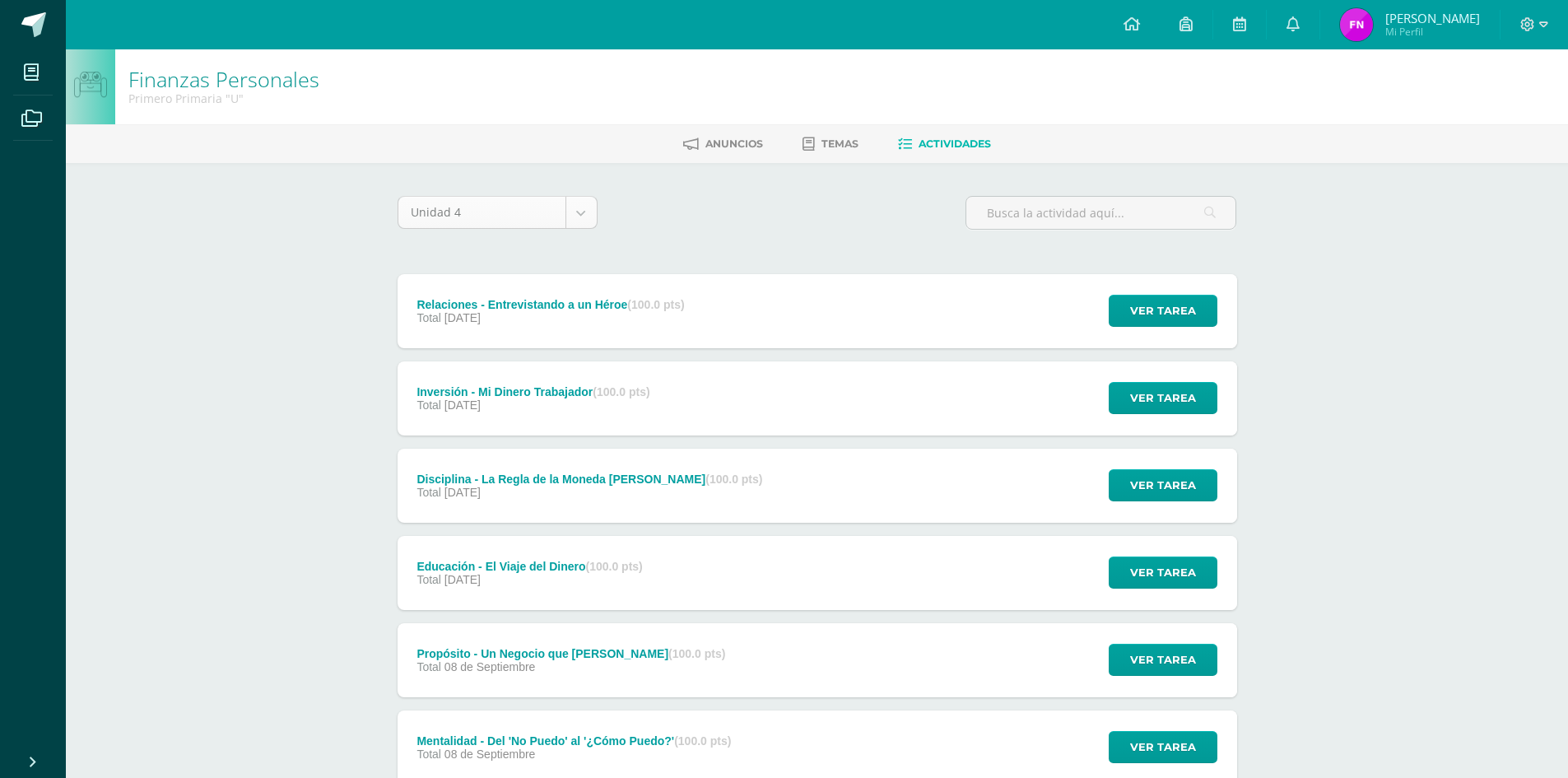
click at [586, 217] on body "Error al cargar el archivo Error al cargar el archivo Error al cargar el archiv…" at bounding box center [784, 447] width 1568 height 893
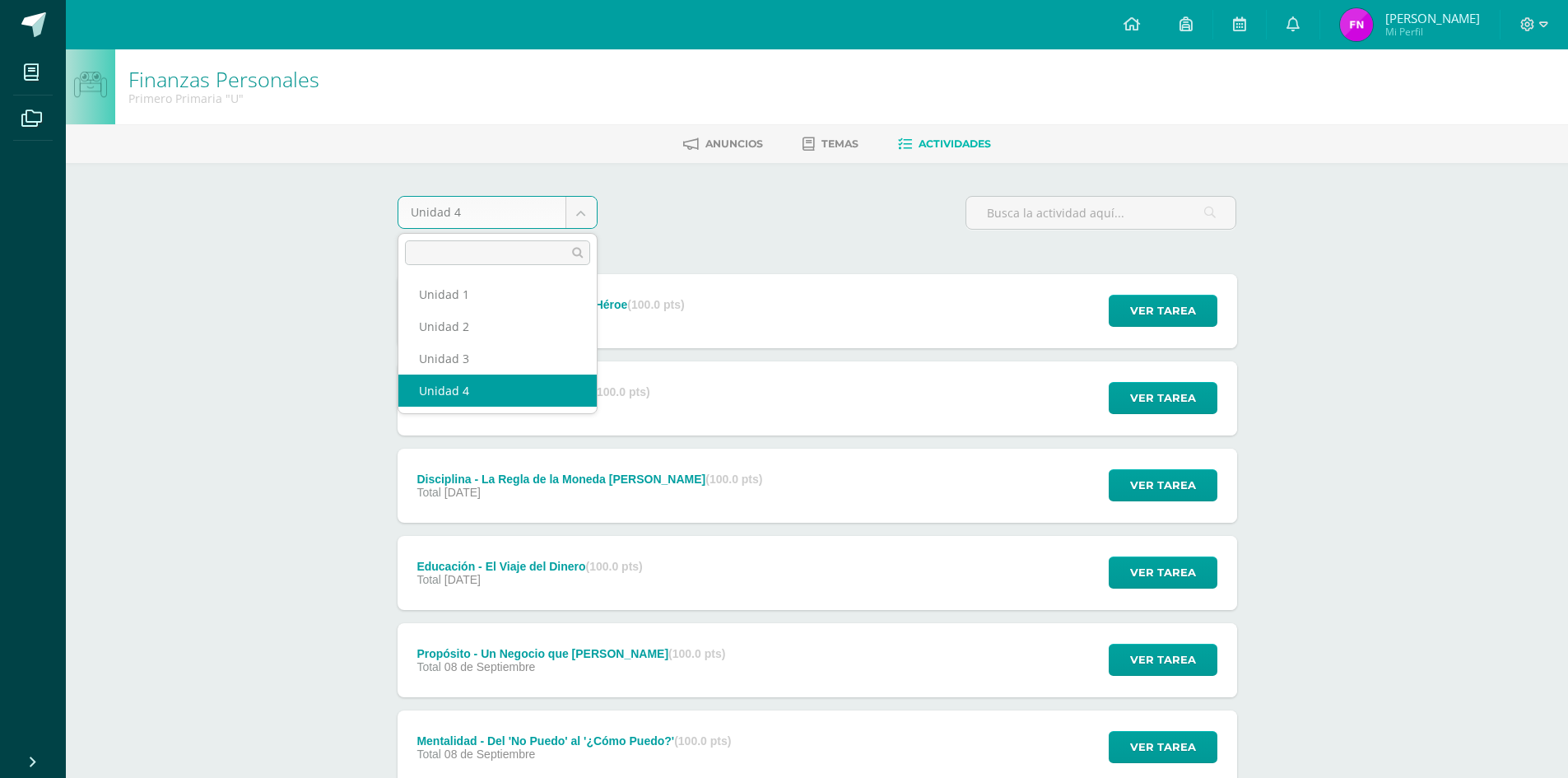
click at [866, 148] on body "Error al cargar el archivo Error al cargar el archivo Error al cargar el archiv…" at bounding box center [784, 447] width 1568 height 893
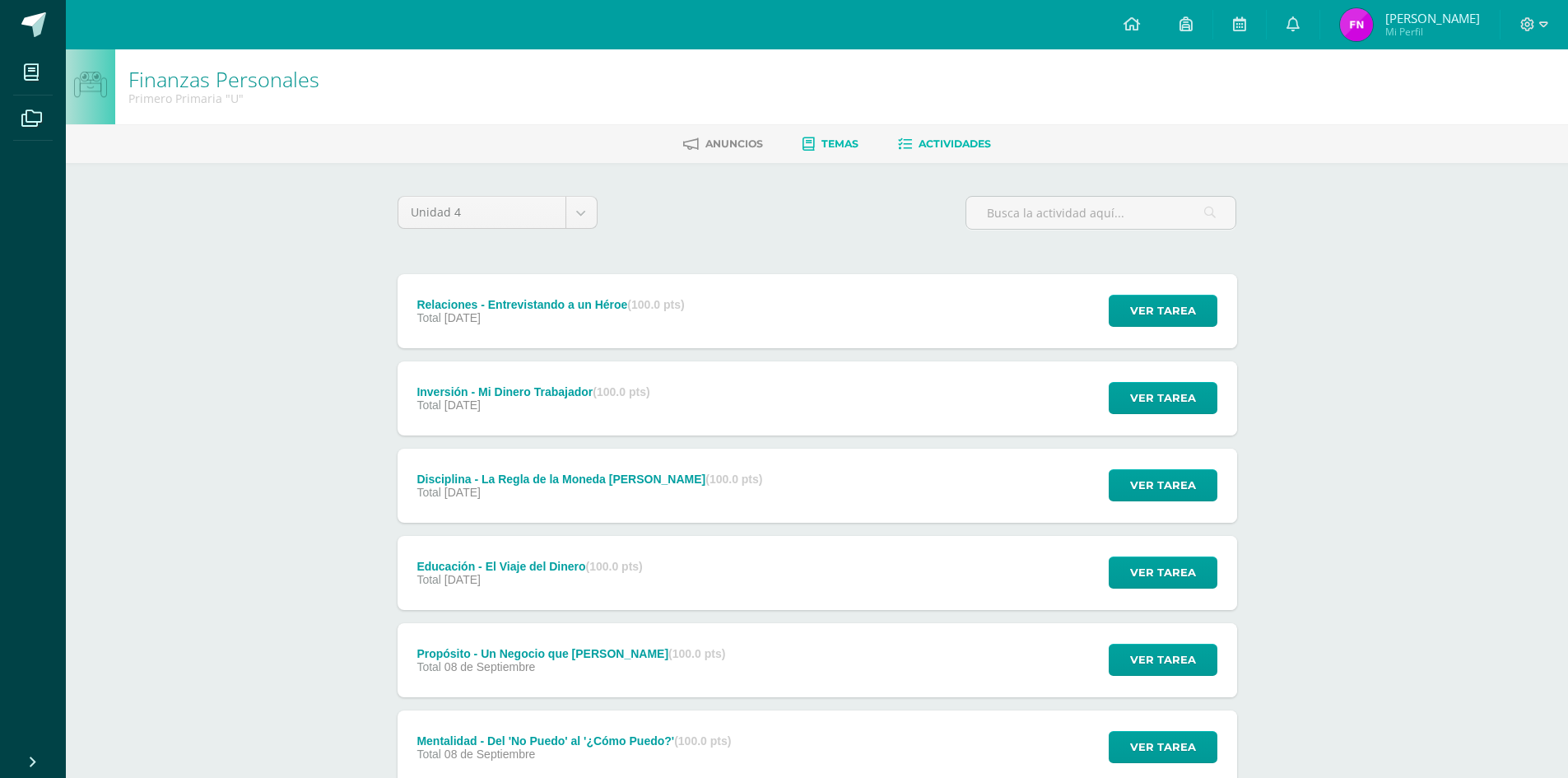
click at [849, 146] on span "Temas" at bounding box center [839, 143] width 37 height 12
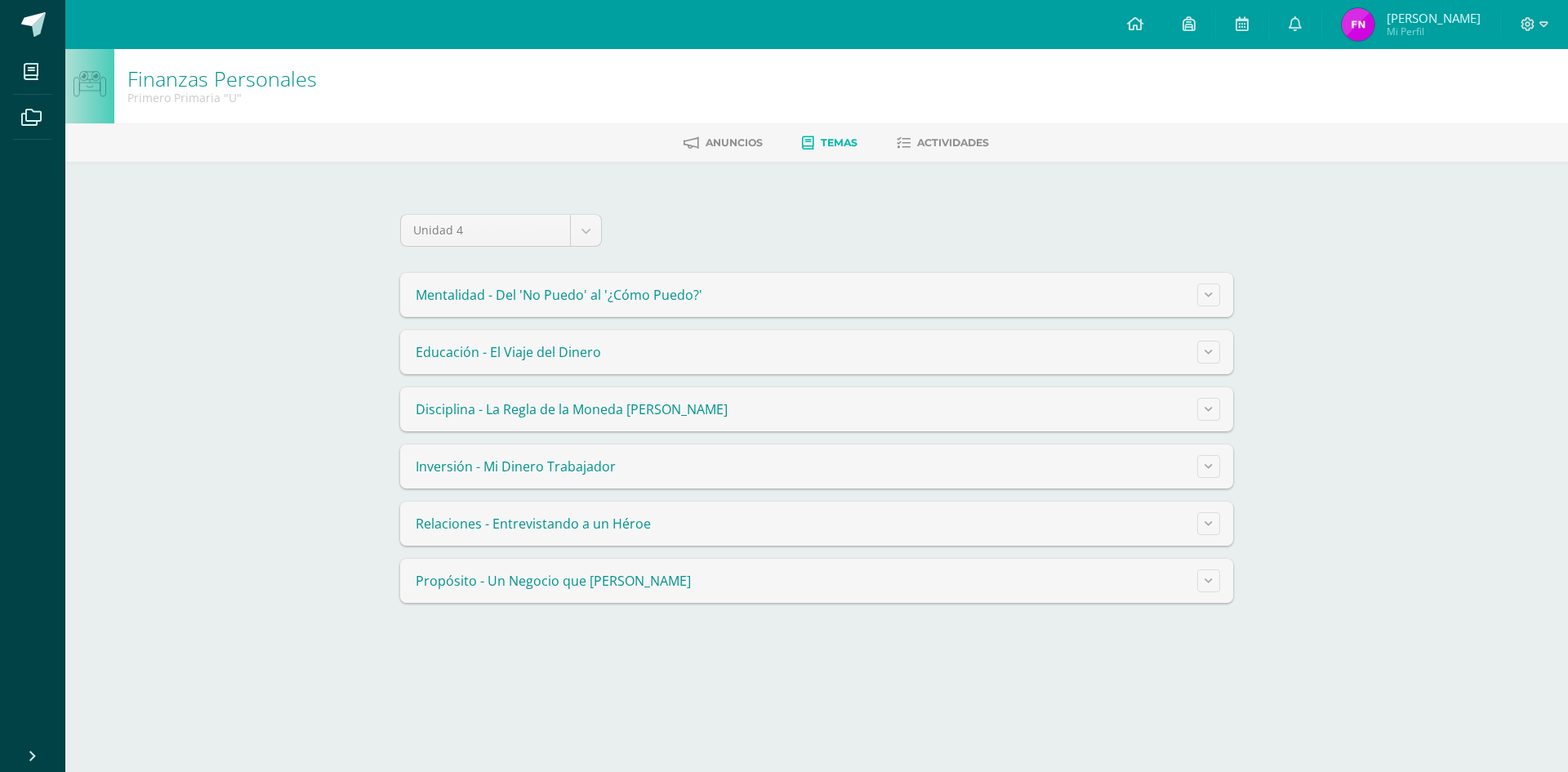
drag, startPoint x: 719, startPoint y: 295, endPoint x: 700, endPoint y: 295, distance: 19.0
click at [719, 295] on summary "Mentalidad - Del 'No Puedo' al '¿Cómo Puedo?'" at bounding box center [817, 294] width 833 height 44
click at [682, 295] on span "Mentalidad - Del 'No Puedo' al '¿Cómo Puedo?'" at bounding box center [559, 294] width 287 height 18
click at [1204, 294] on button at bounding box center [1208, 294] width 23 height 23
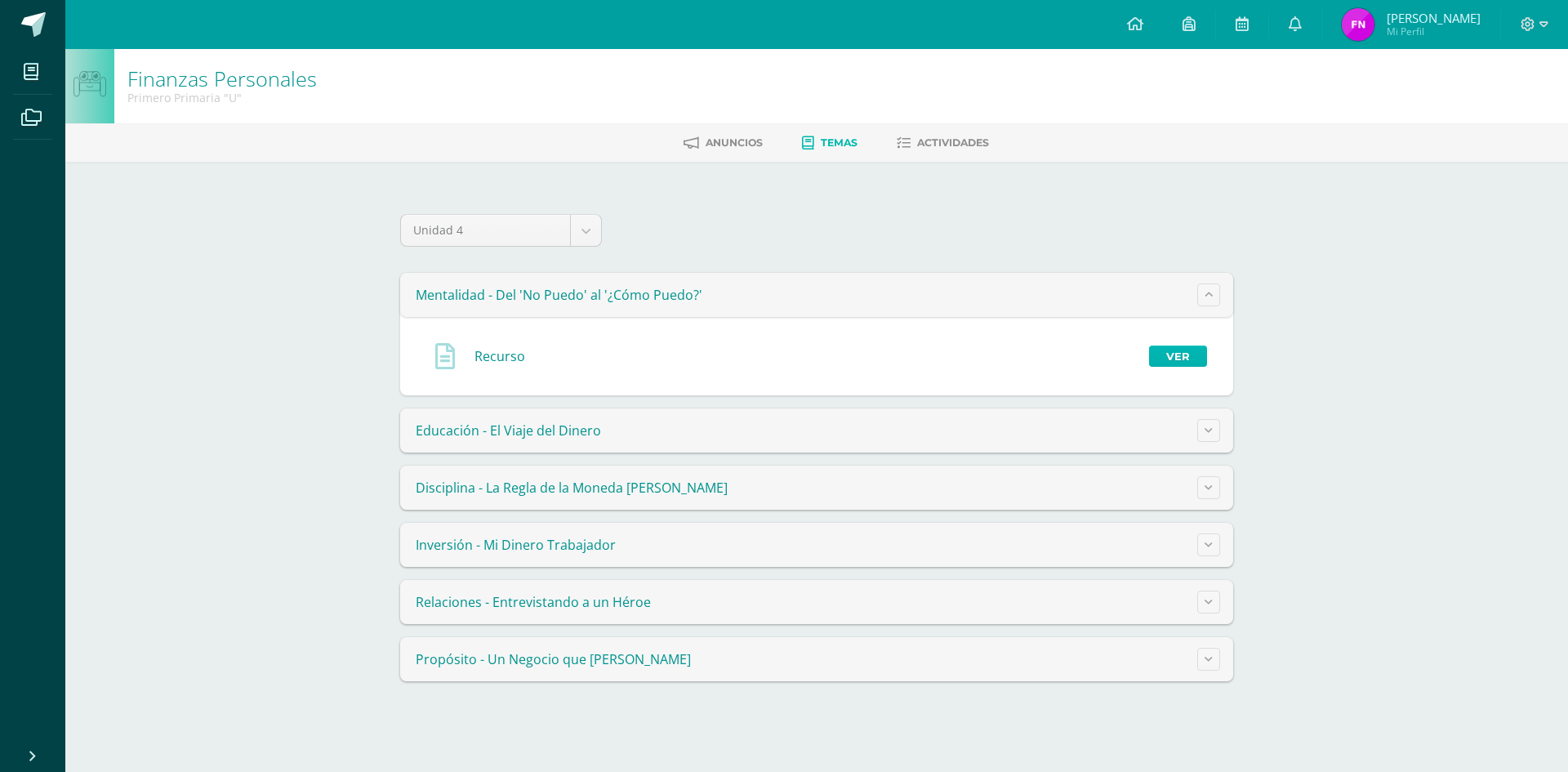
click at [1168, 355] on link "Ver" at bounding box center [1179, 356] width 58 height 21
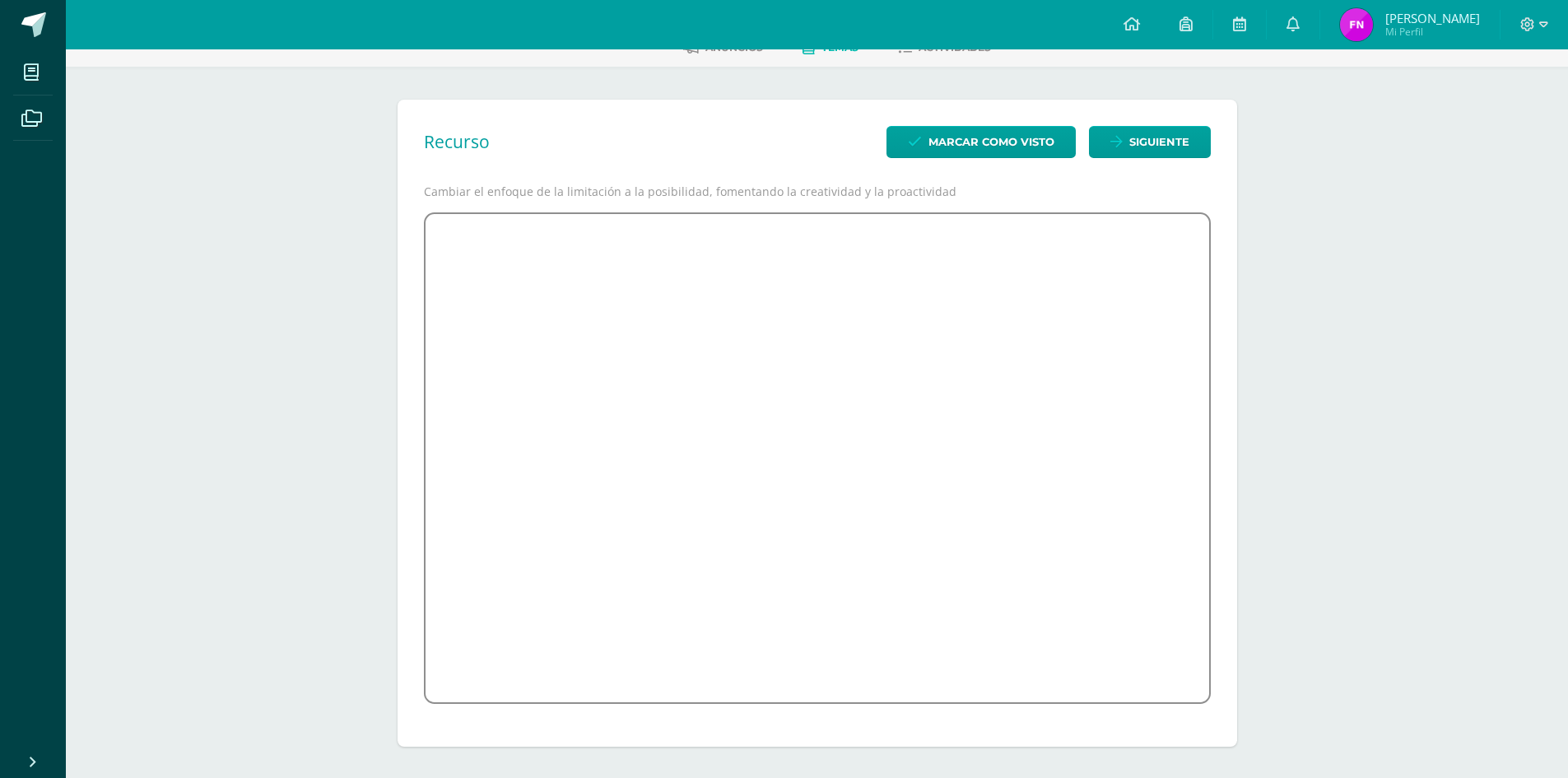
scroll to position [98, 0]
click at [1117, 142] on icon at bounding box center [1116, 140] width 12 height 14
click at [1213, 467] on div "Recurso Marcar como visto Siguiente Entender Ingreso y Gasto mediante visualiza…" at bounding box center [817, 421] width 839 height 648
click at [1272, 372] on div "Finanzas Personales Primero Primaria "U" Anuncios Temas Actividades Recurso Mar…" at bounding box center [817, 364] width 1502 height 826
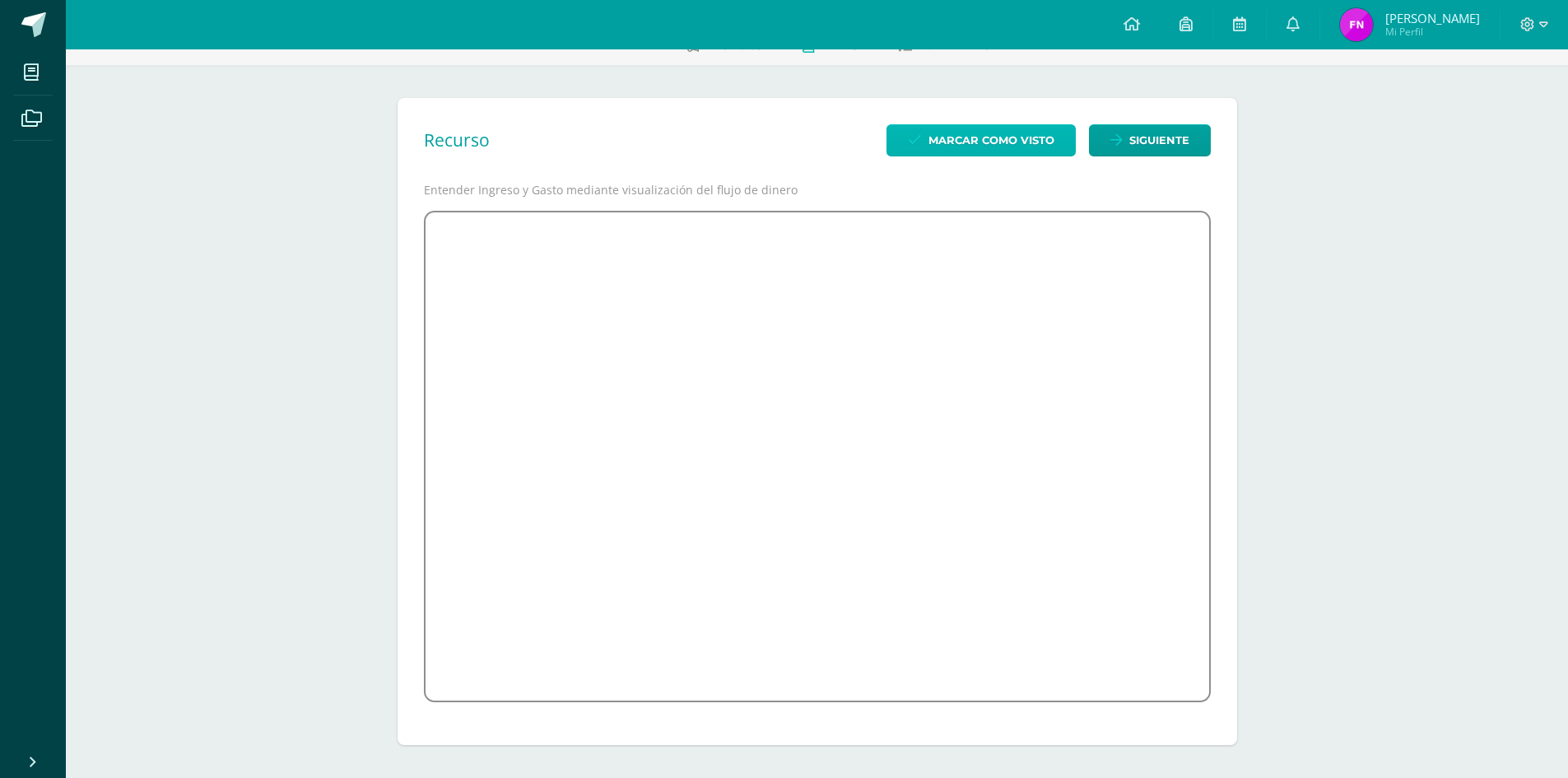
click at [1013, 131] on span "Marcar como visto" at bounding box center [992, 140] width 126 height 30
click at [1191, 143] on link "Siguiente" at bounding box center [1150, 141] width 122 height 32
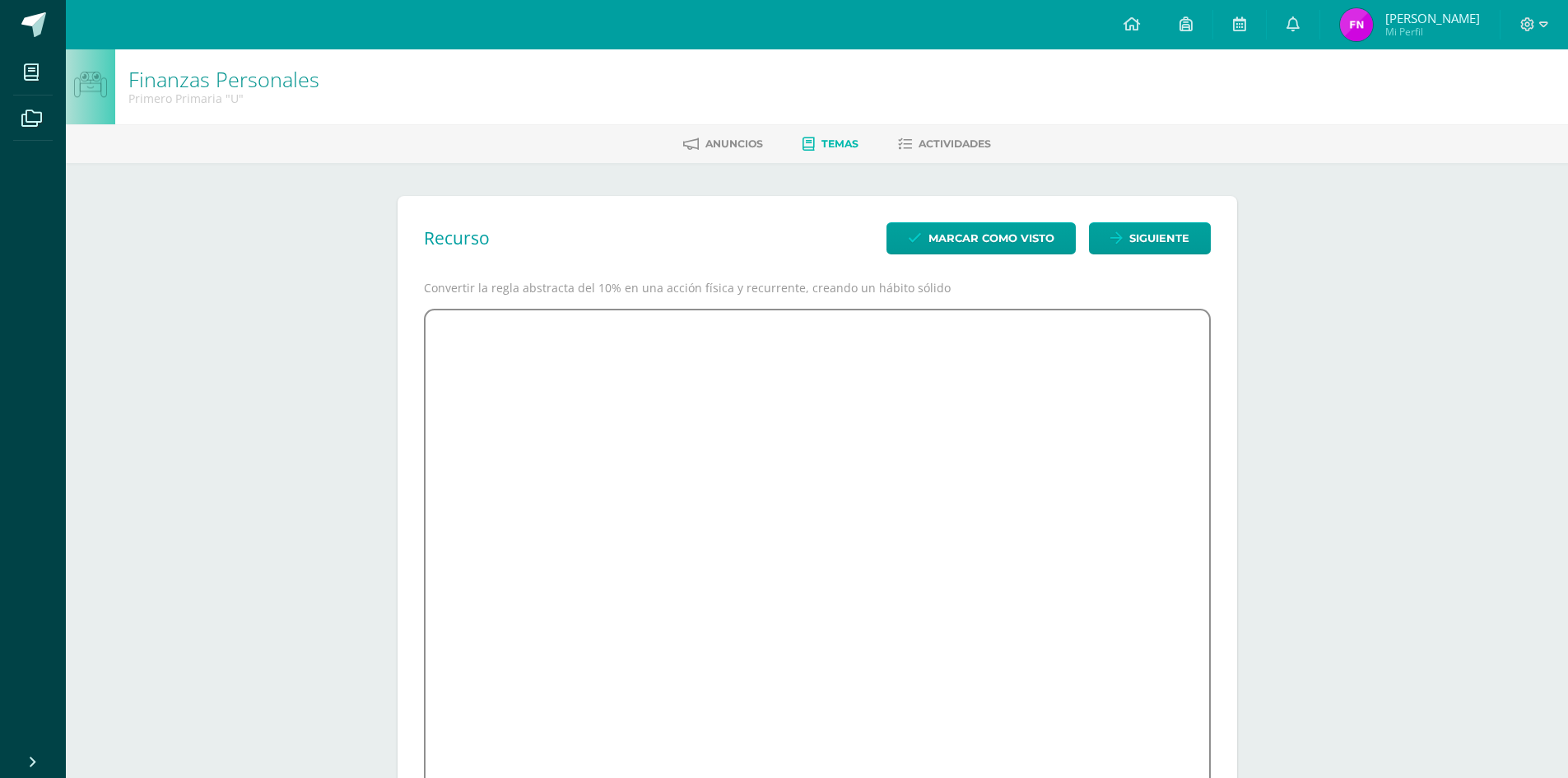
click at [820, 130] on div "Anuncios Temas Actividades" at bounding box center [837, 143] width 1542 height 38
click at [822, 137] on span "Temas" at bounding box center [839, 143] width 37 height 12
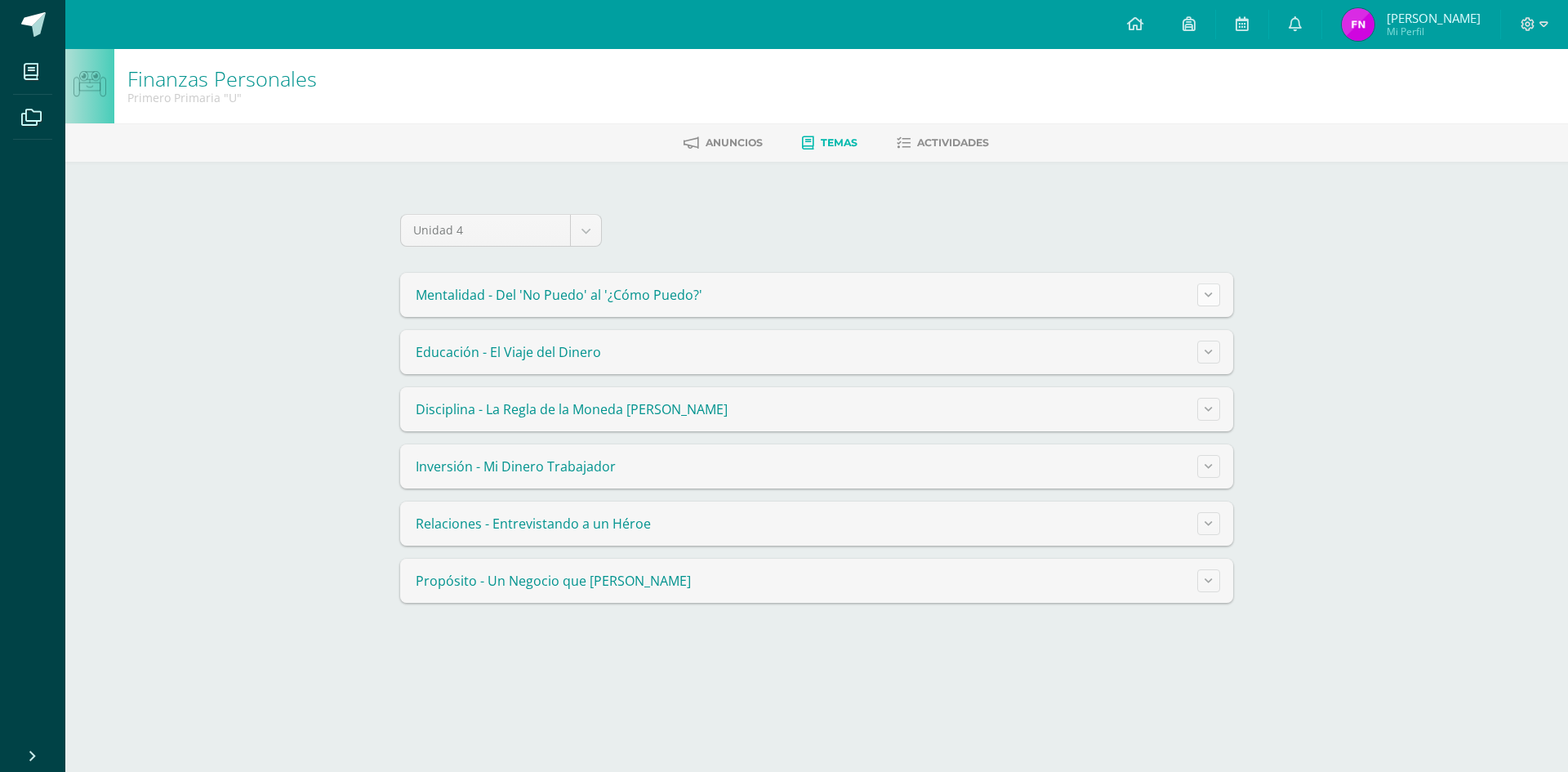
click at [1217, 295] on button at bounding box center [1208, 294] width 23 height 23
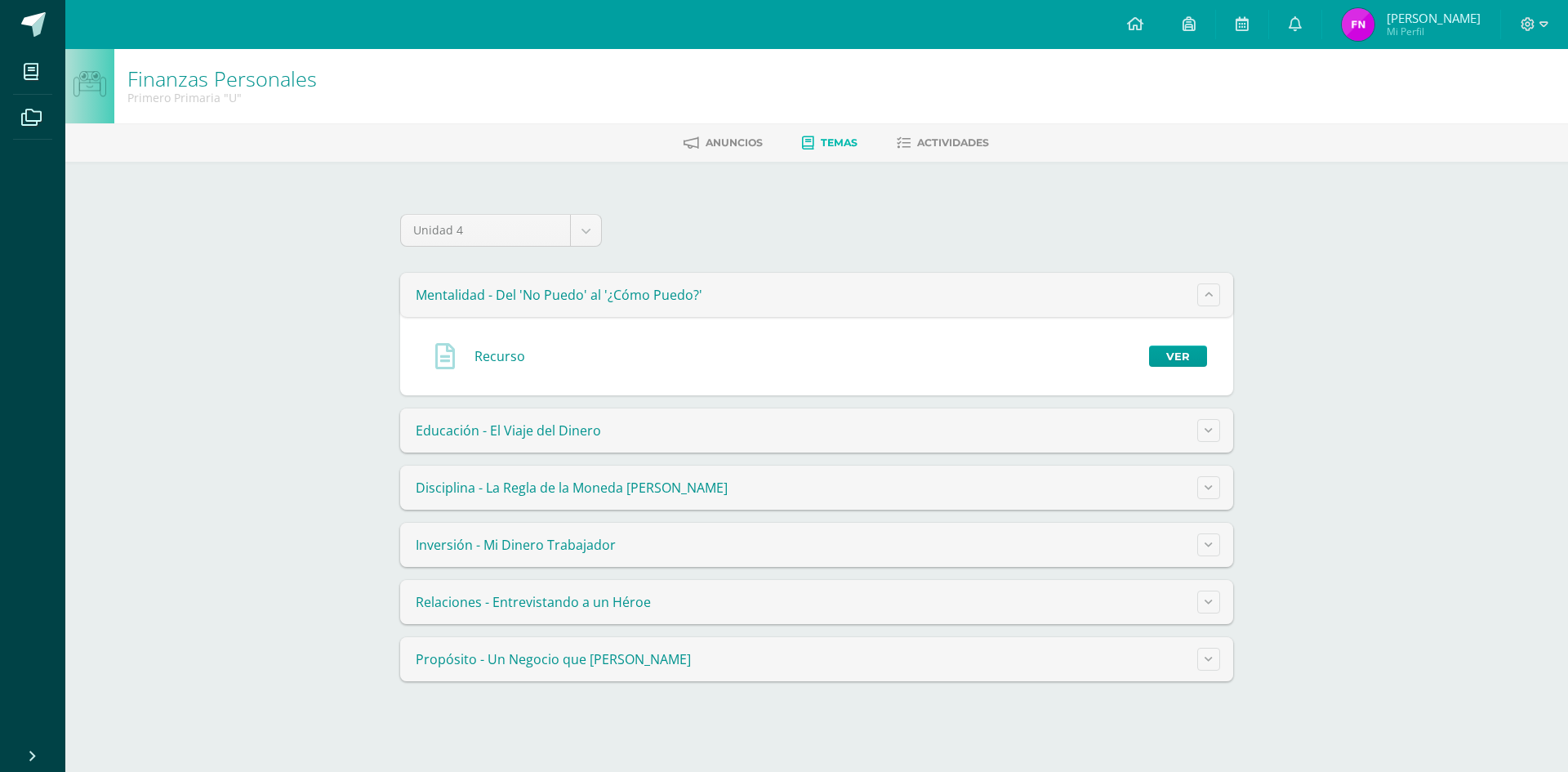
click at [1107, 276] on summary "Mentalidad - Del 'No Puedo' al '¿Cómo Puedo?'" at bounding box center [817, 294] width 833 height 44
click at [1069, 295] on summary "Mentalidad - Del 'No Puedo' al '¿Cómo Puedo?'" at bounding box center [817, 294] width 833 height 44
click at [1163, 362] on link "Ver" at bounding box center [1179, 356] width 58 height 21
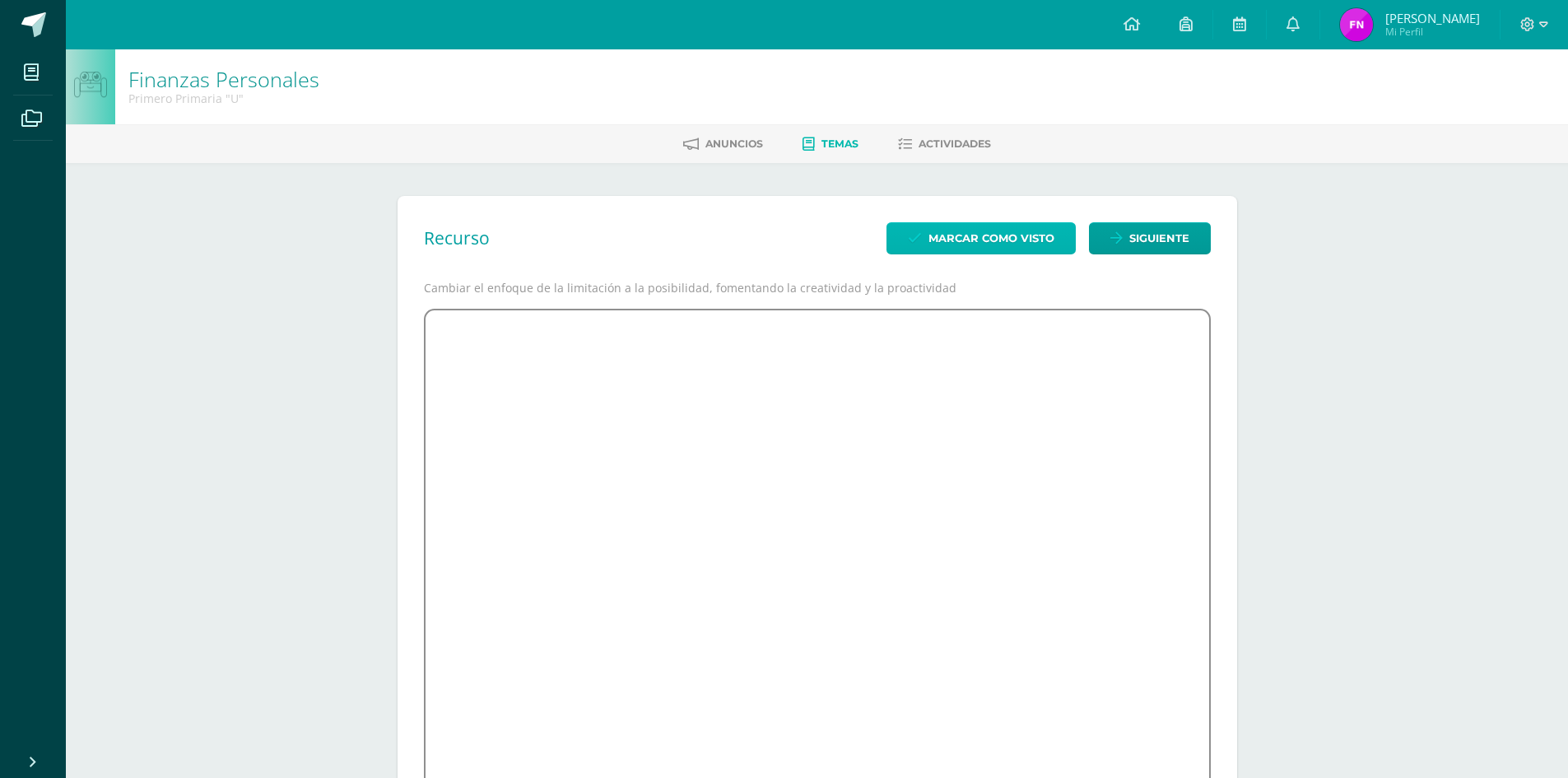
click at [966, 231] on span "Marcar como visto" at bounding box center [992, 238] width 126 height 30
click at [912, 144] on icon at bounding box center [905, 144] width 14 height 14
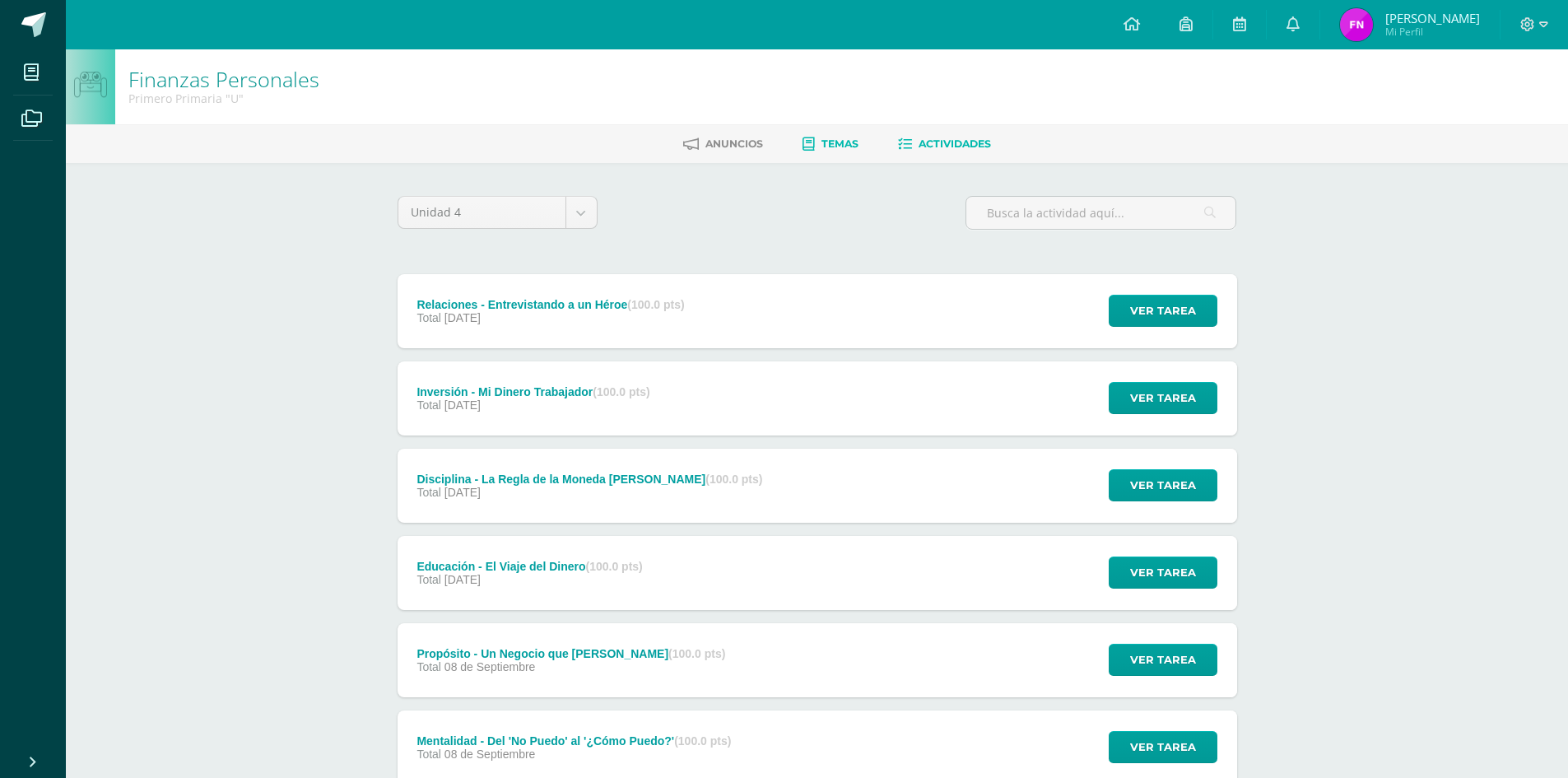
click at [825, 150] on span "Temas" at bounding box center [839, 143] width 37 height 12
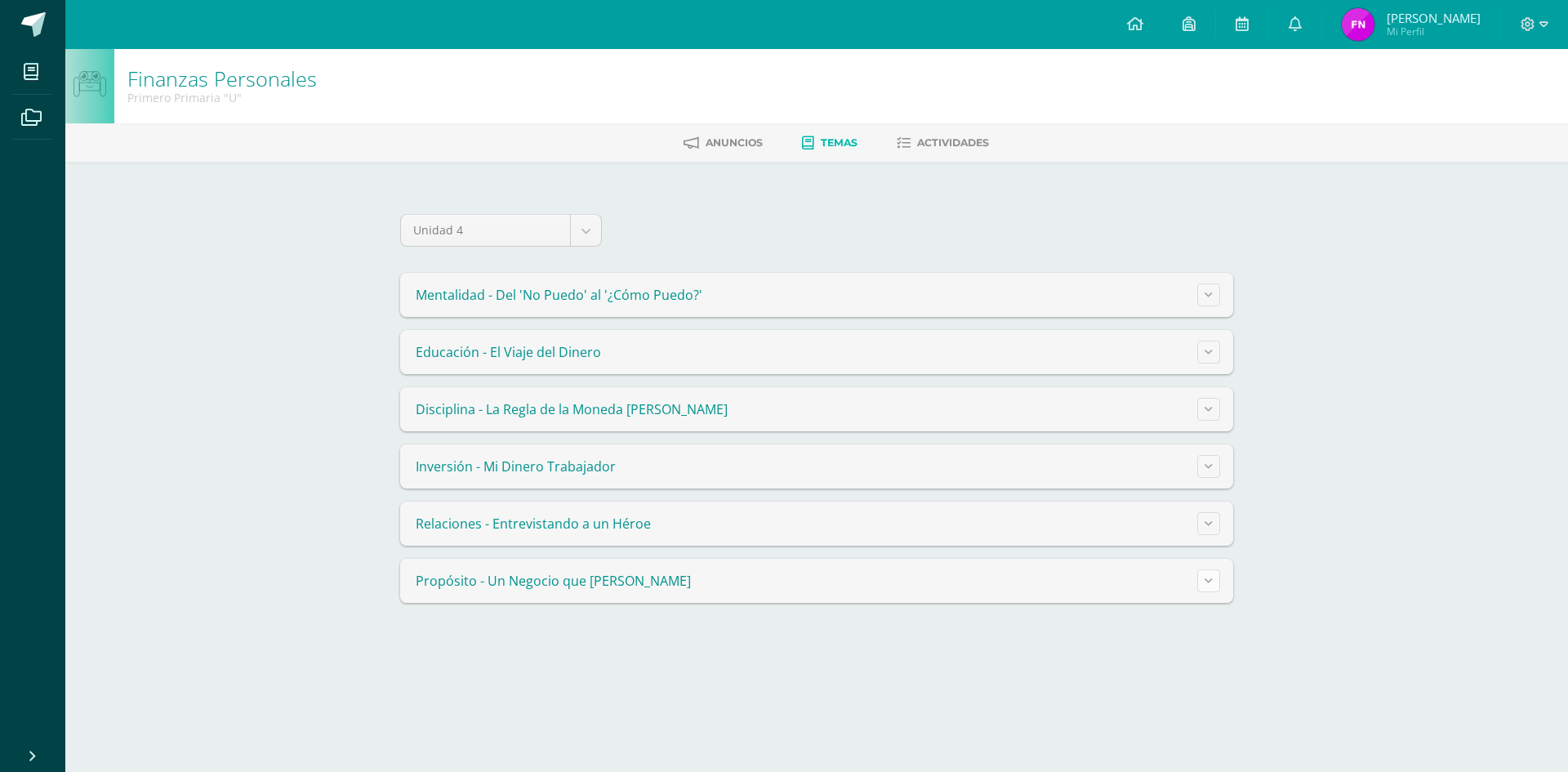
click at [1203, 587] on button at bounding box center [1208, 580] width 23 height 23
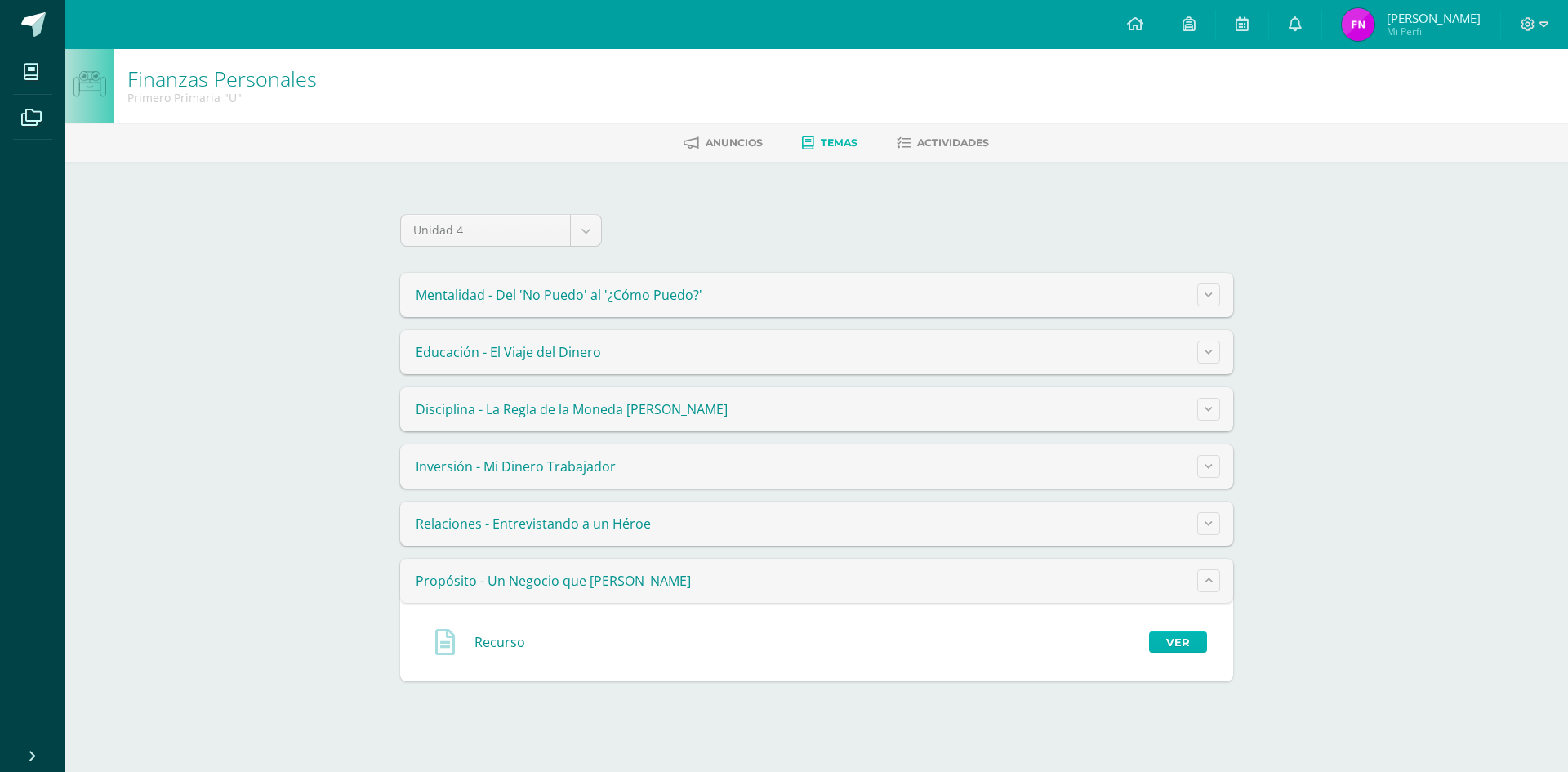
click at [1168, 644] on link "Ver" at bounding box center [1179, 642] width 58 height 21
